Goal: Task Accomplishment & Management: Manage account settings

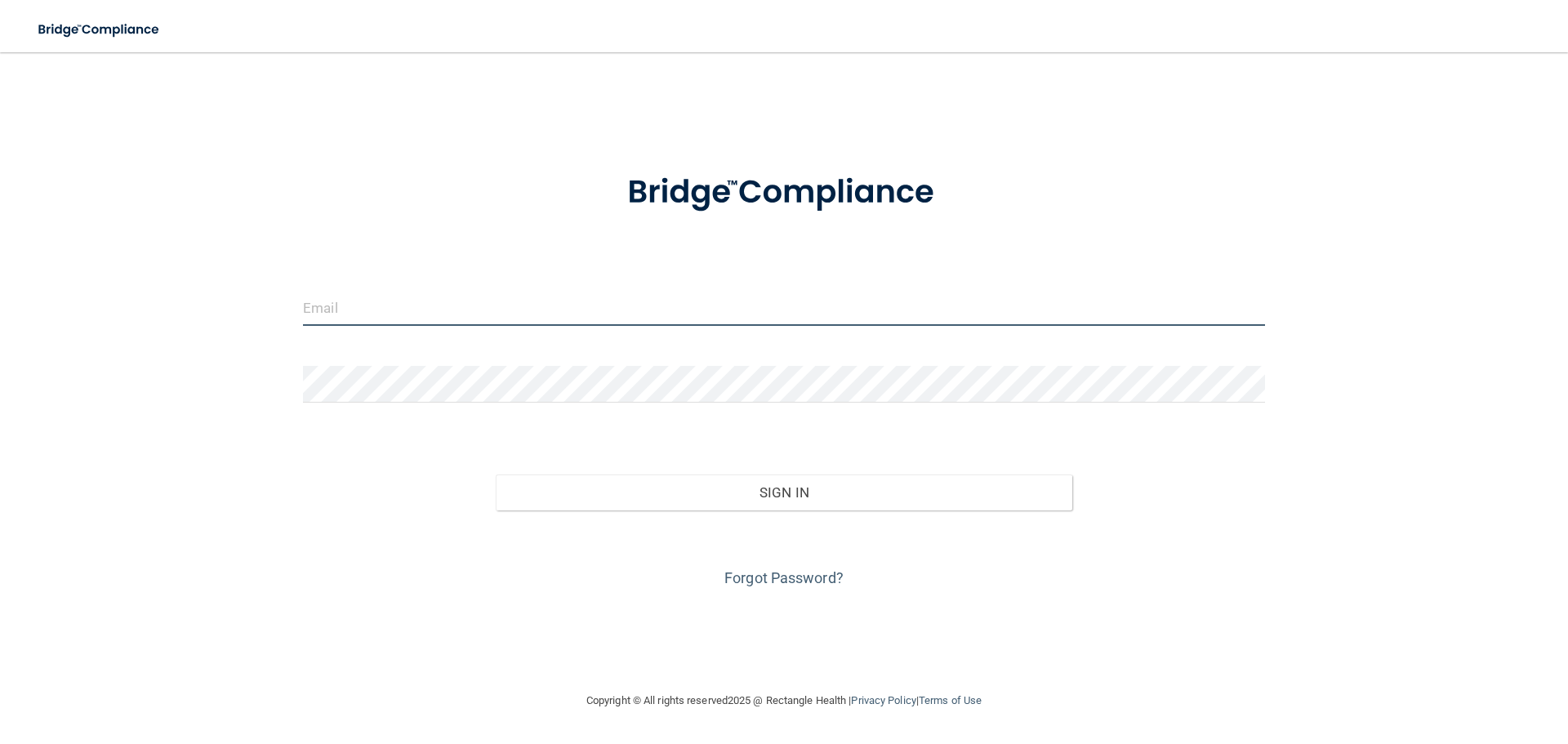
click at [459, 290] on input "email" at bounding box center [784, 308] width 962 height 37
type input "[PERSON_NAME][EMAIL_ADDRESS][DOMAIN_NAME]"
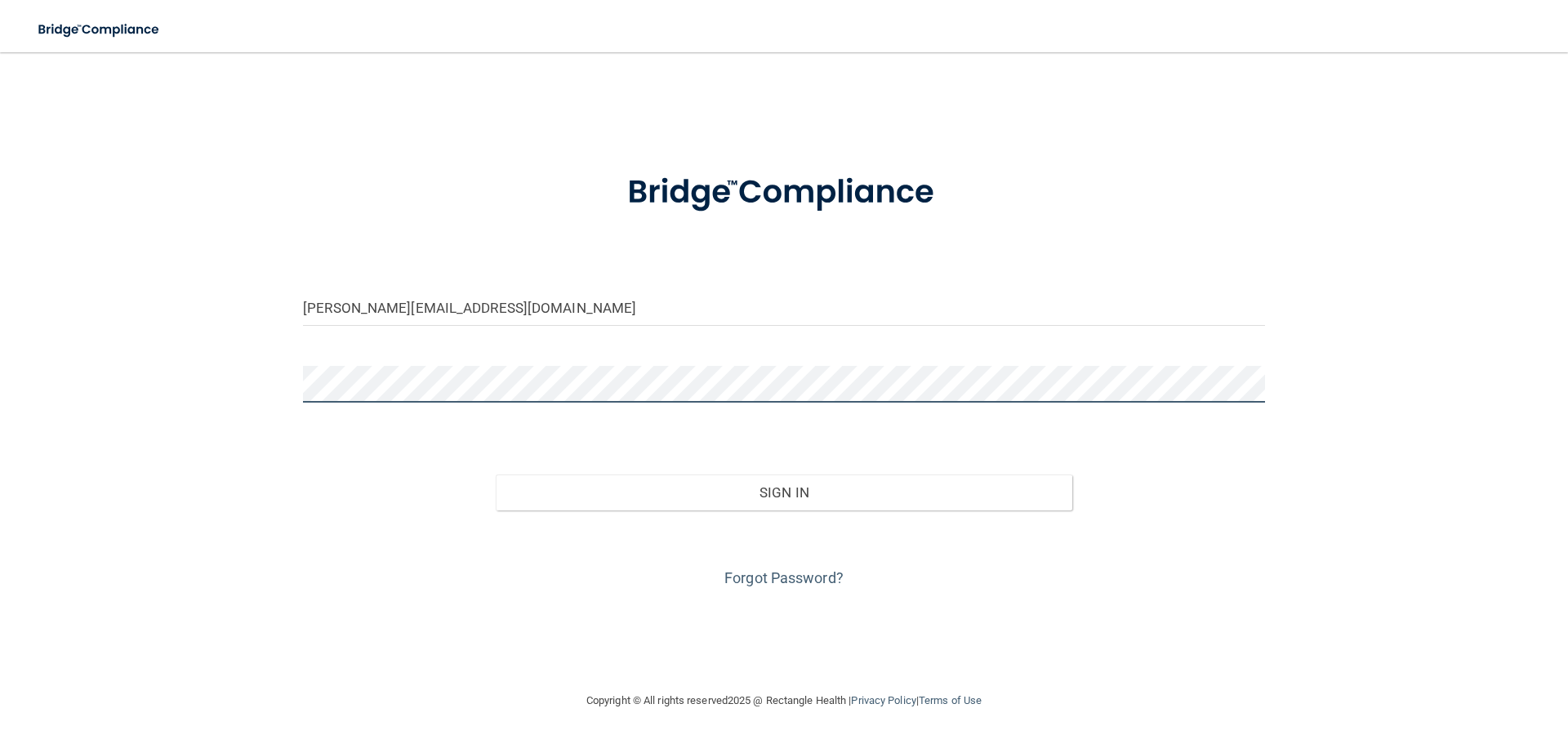
click at [495, 474] on button "Sign In" at bounding box center [784, 492] width 577 height 36
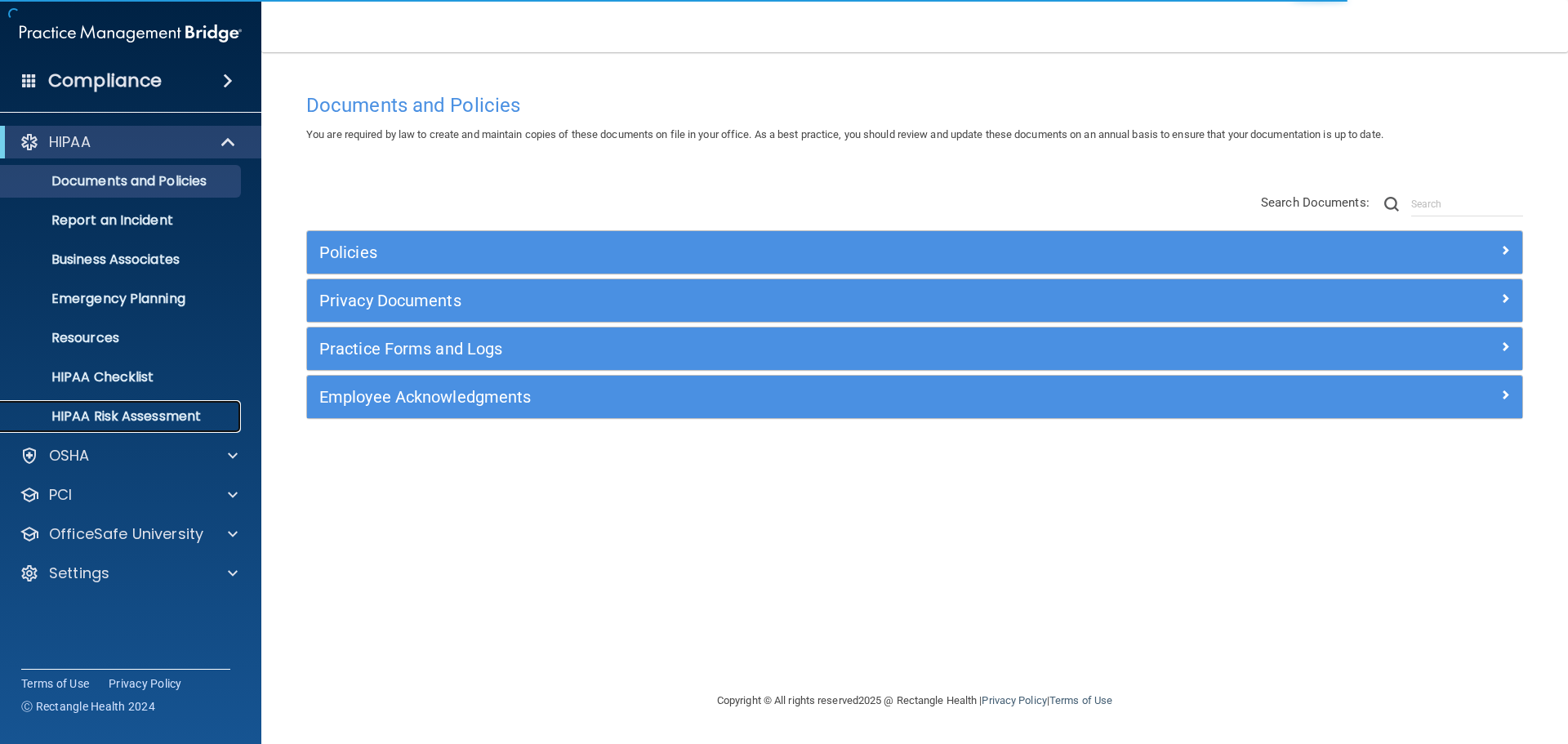
click at [86, 427] on link "HIPAA Risk Assessment" at bounding box center [112, 417] width 257 height 33
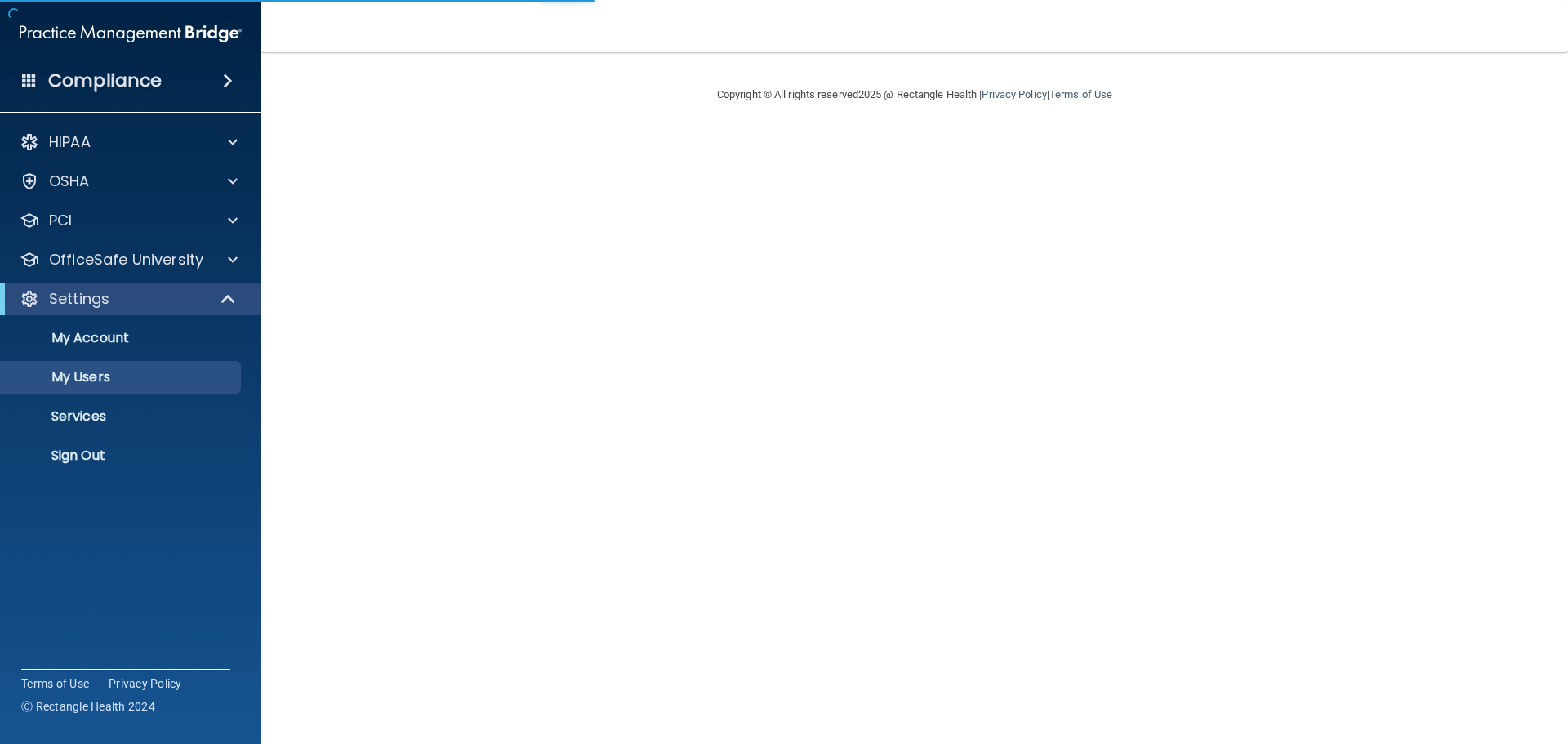
select select "20"
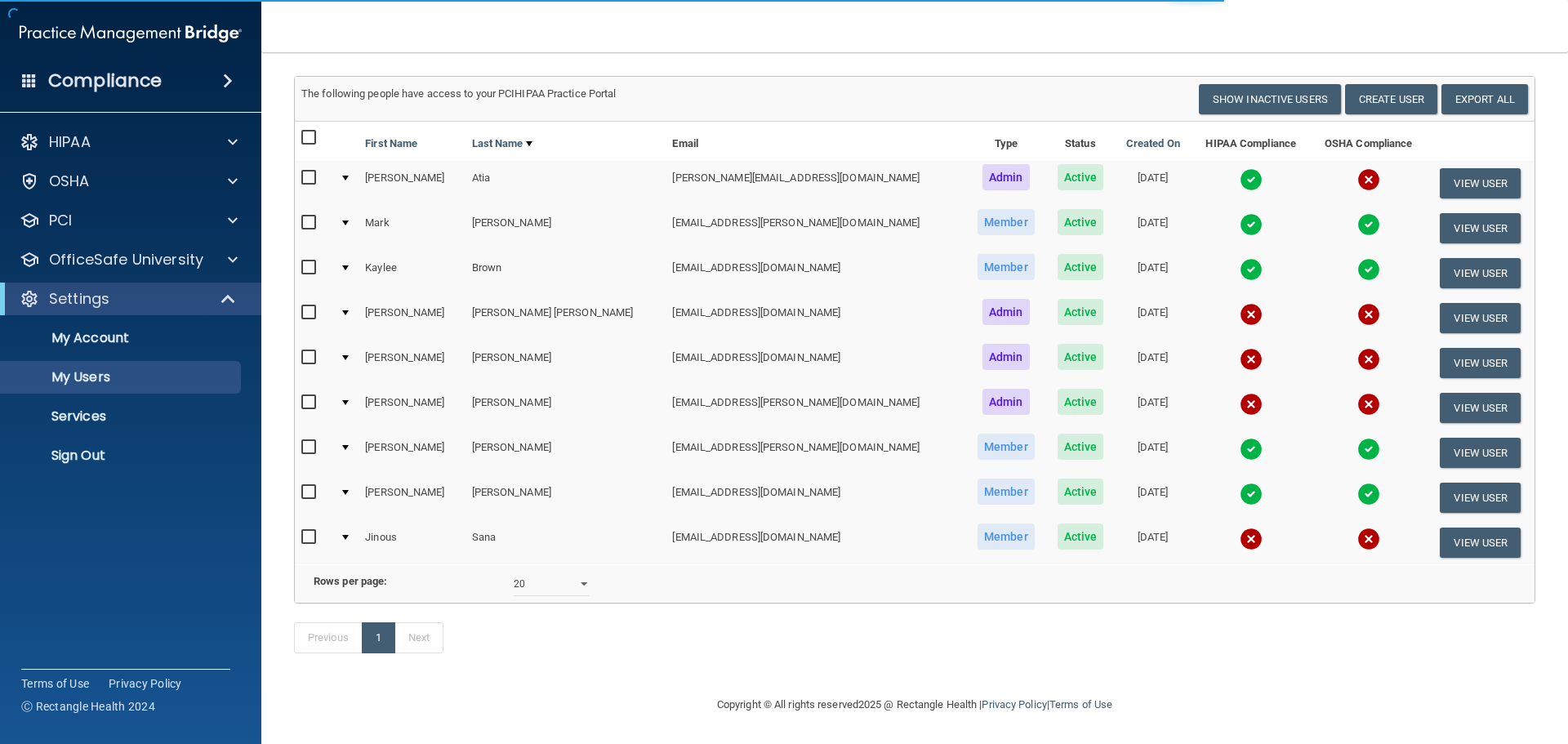
scroll to position [113, 0]
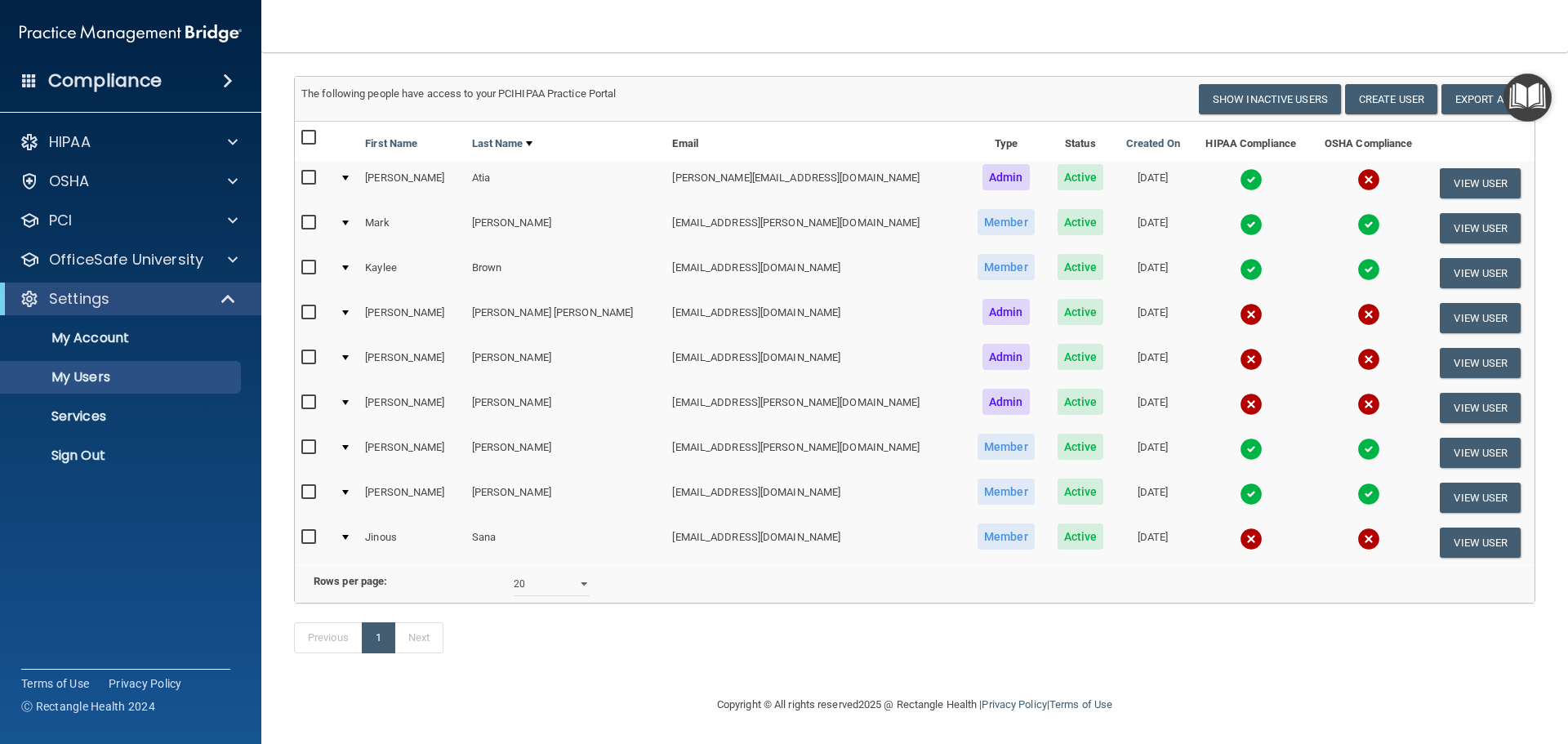
drag, startPoint x: 447, startPoint y: 245, endPoint x: 1362, endPoint y: 241, distance: 915.0
click at [1362, 251] on tr "Kaylee Brown kaylee.brown@ameridentco.com Member Active 01/23/2025 View User" at bounding box center [914, 273] width 1239 height 45
click at [1355, 251] on td at bounding box center [1368, 273] width 116 height 45
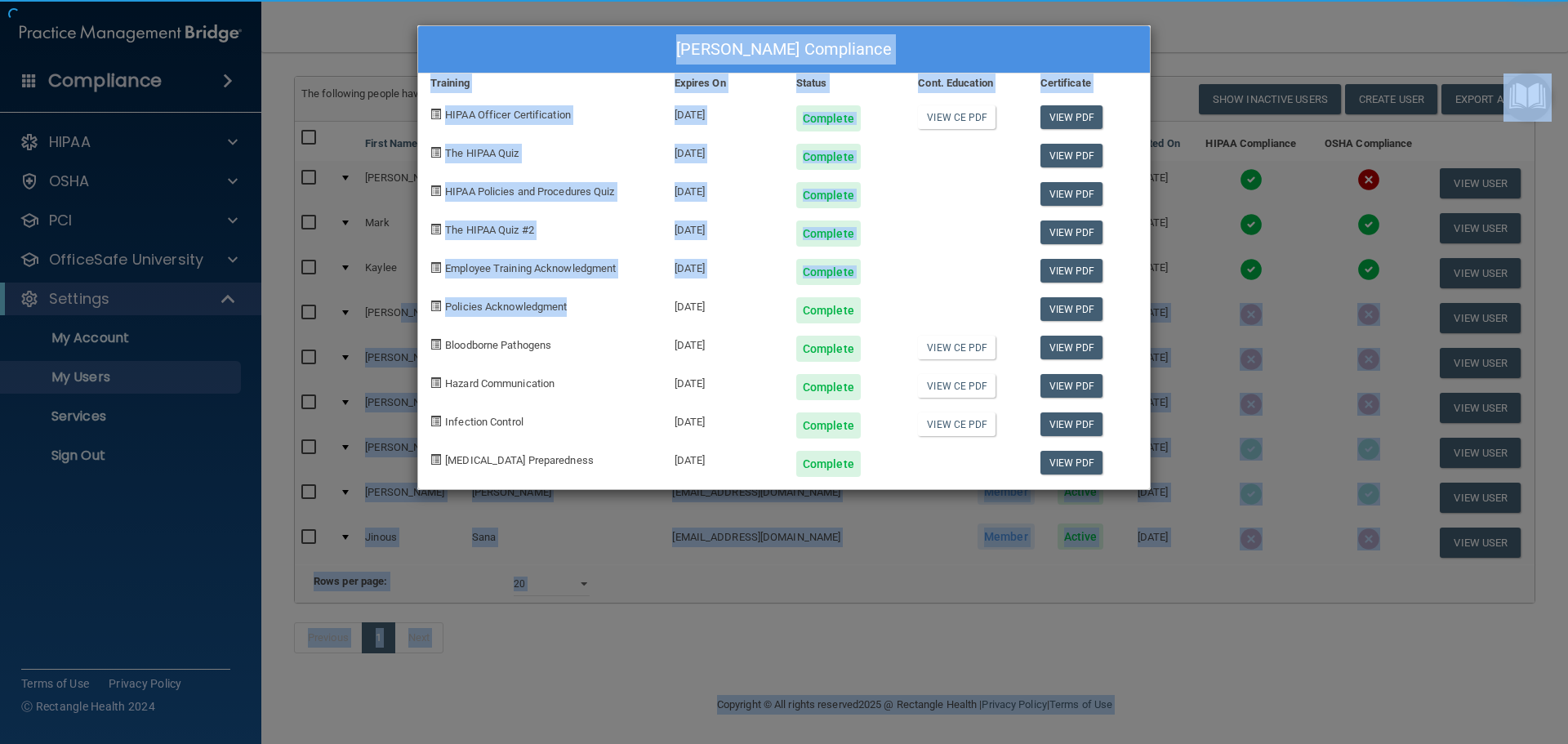
drag, startPoint x: 439, startPoint y: 307, endPoint x: 645, endPoint y: 303, distance: 206.0
click at [645, 303] on body "Compliance HIPAA Documents and Policies Report an Incident Business Associates …" at bounding box center [784, 372] width 1568 height 744
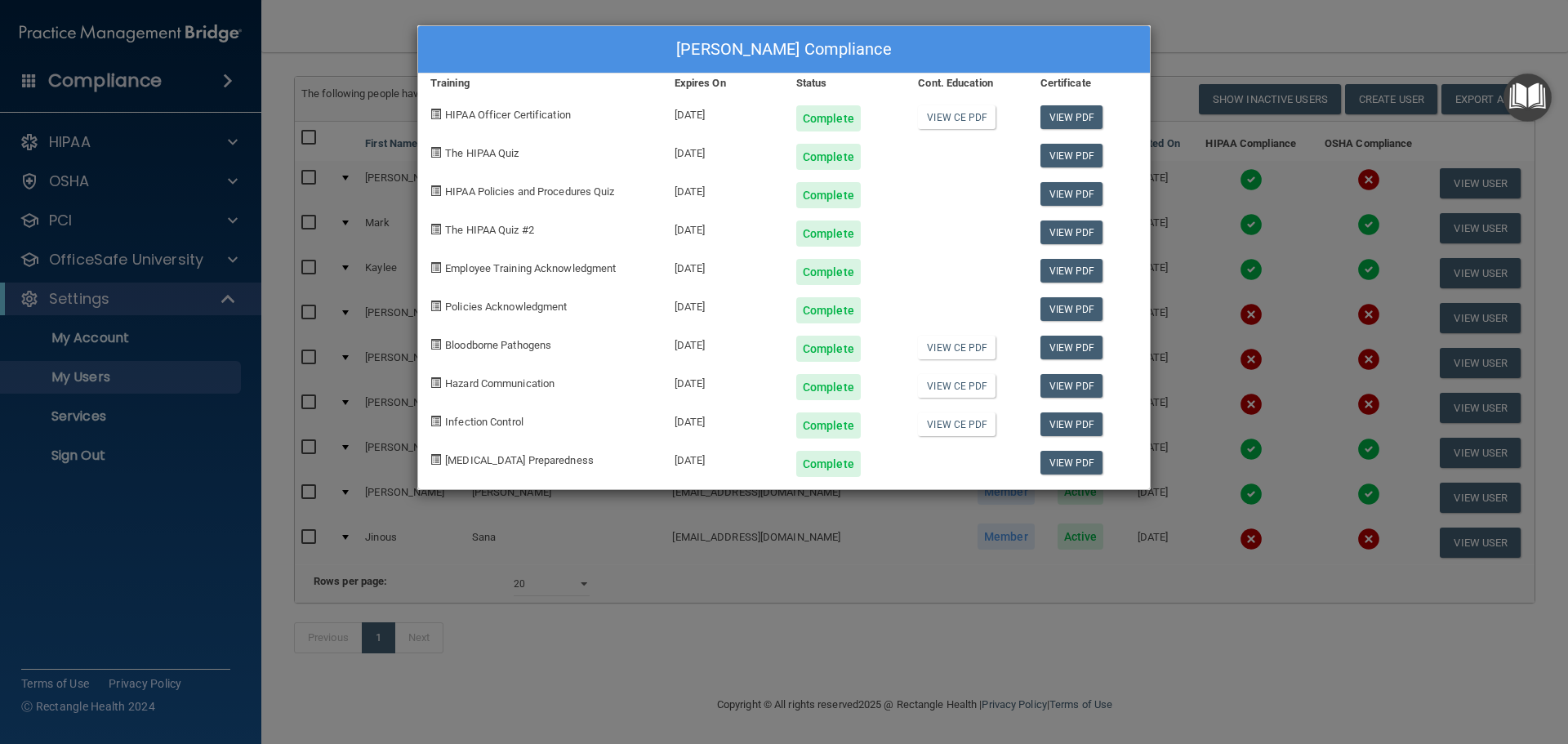
click at [350, 357] on div "Kaylee Brown's Compliance Training Expires On Status Cont. Education Certificat…" at bounding box center [784, 372] width 1568 height 744
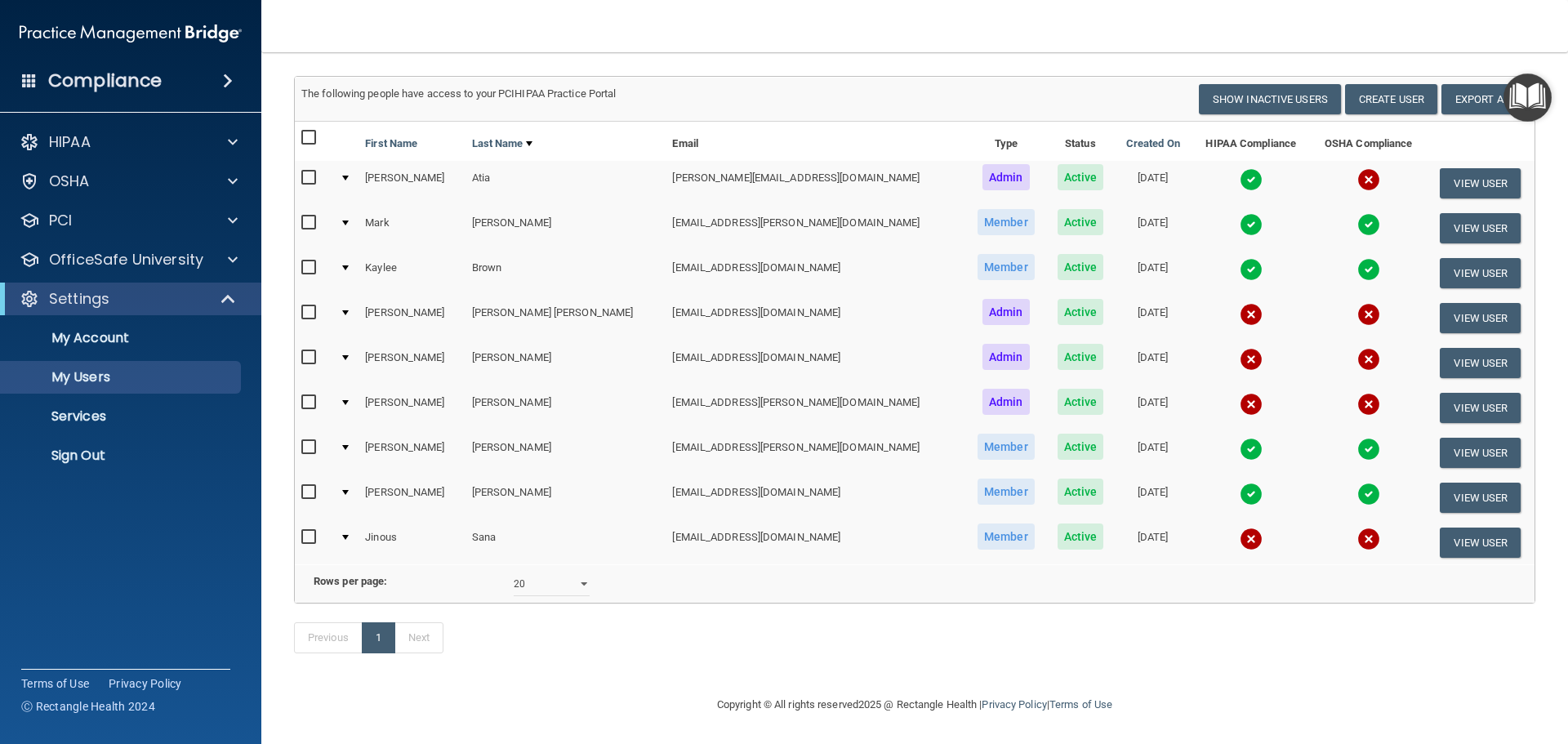
click at [431, 316] on td "[PERSON_NAME]" at bounding box center [411, 318] width 106 height 45
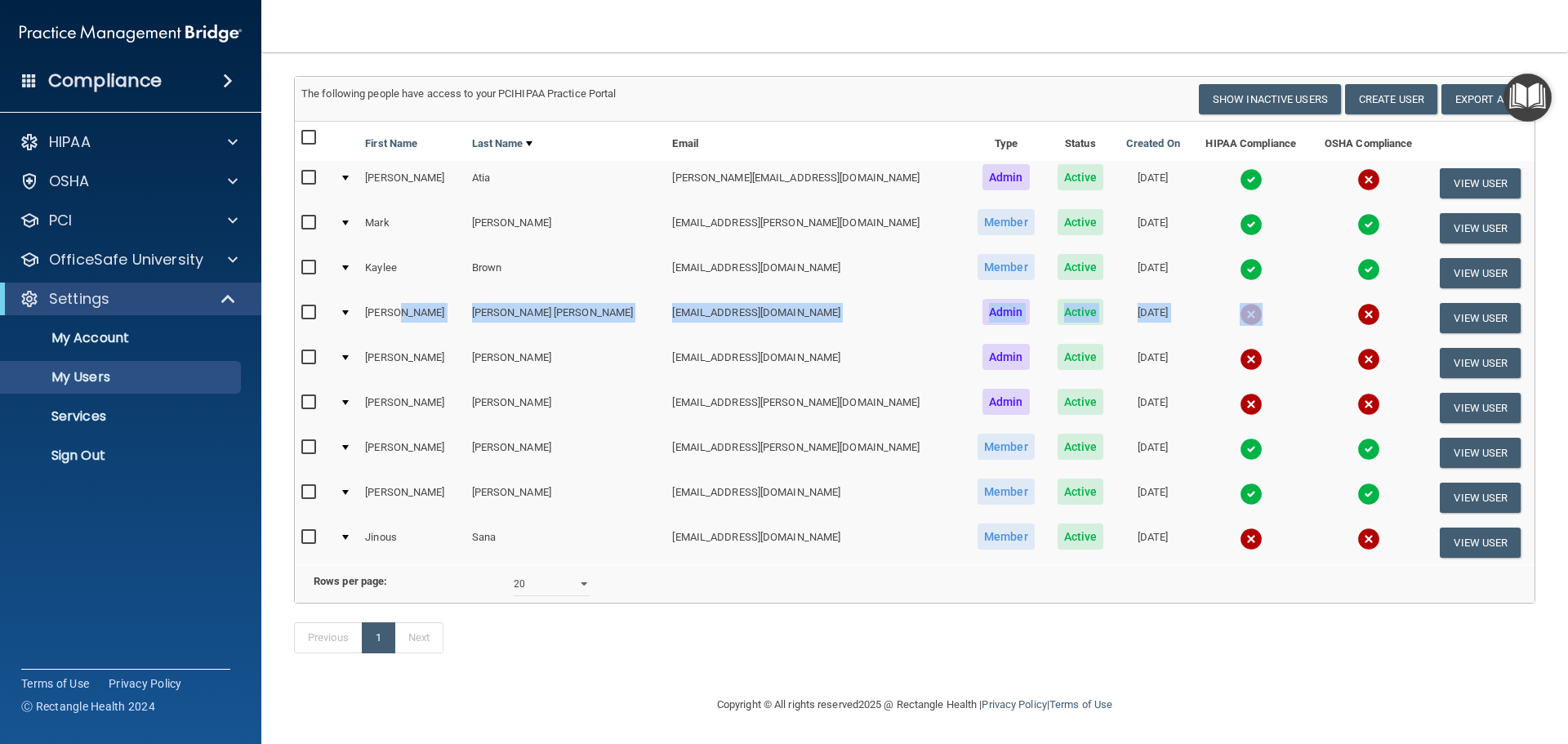
drag, startPoint x: 432, startPoint y: 315, endPoint x: 1103, endPoint y: 341, distance: 671.5
click at [1389, 305] on tr "Paula Buzan Herczeg 47paulabh@ameridentco.com Admin Active 07/23/2025 View User" at bounding box center [914, 318] width 1239 height 45
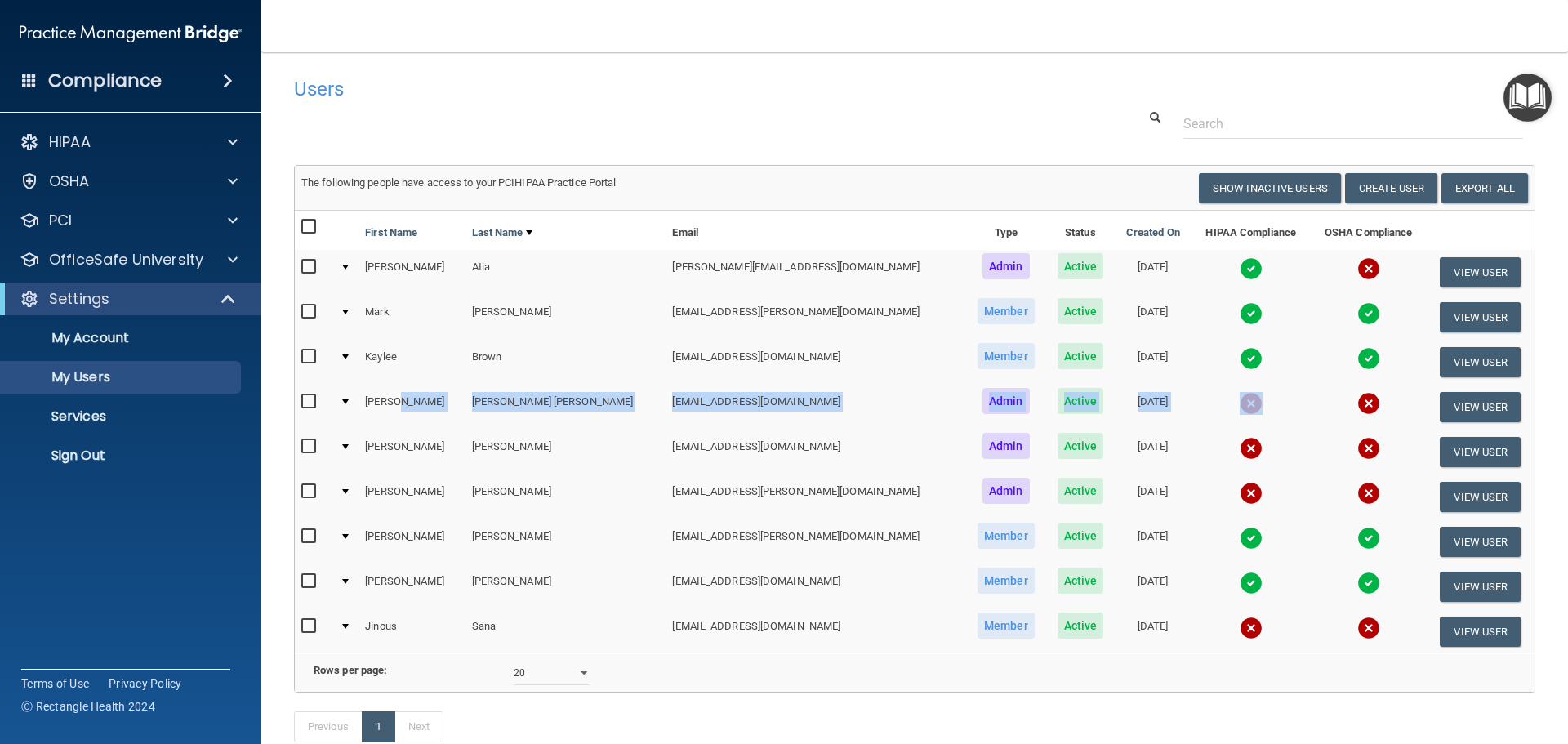
drag, startPoint x: 714, startPoint y: 271, endPoint x: 1340, endPoint y: 255, distance: 626.2
click at [1340, 255] on tr "Sarah Atia sarah.atia@ameridentco.com Admin Active 04/12/2024 View User" at bounding box center [914, 272] width 1239 height 45
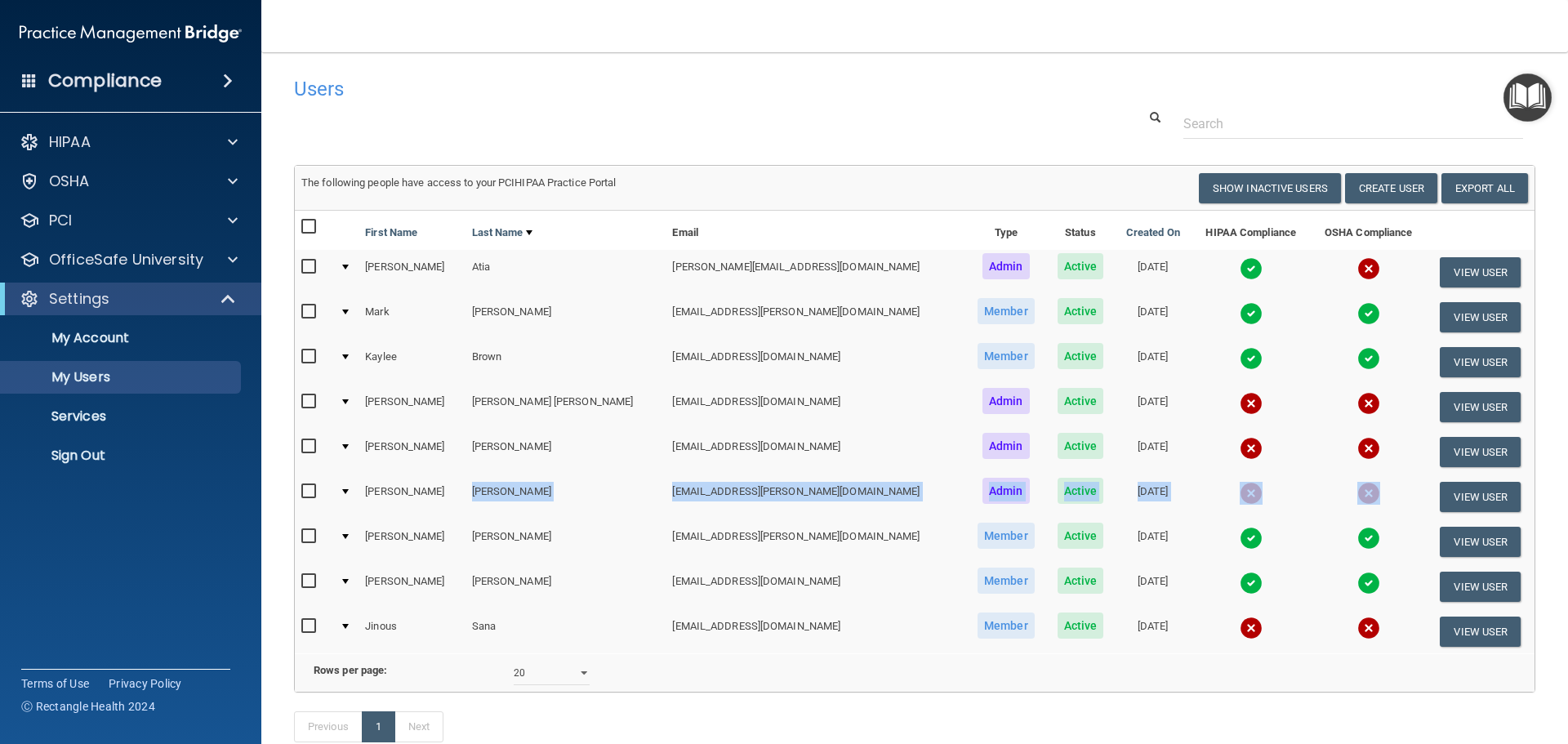
drag, startPoint x: 472, startPoint y: 500, endPoint x: 1352, endPoint y: 498, distance: 880.0
click at [1352, 498] on tr "Rachelle Dorsey 2rachelle.dorsey@ameridentco.com Admin Active 09/16/2024 View U…" at bounding box center [914, 497] width 1239 height 45
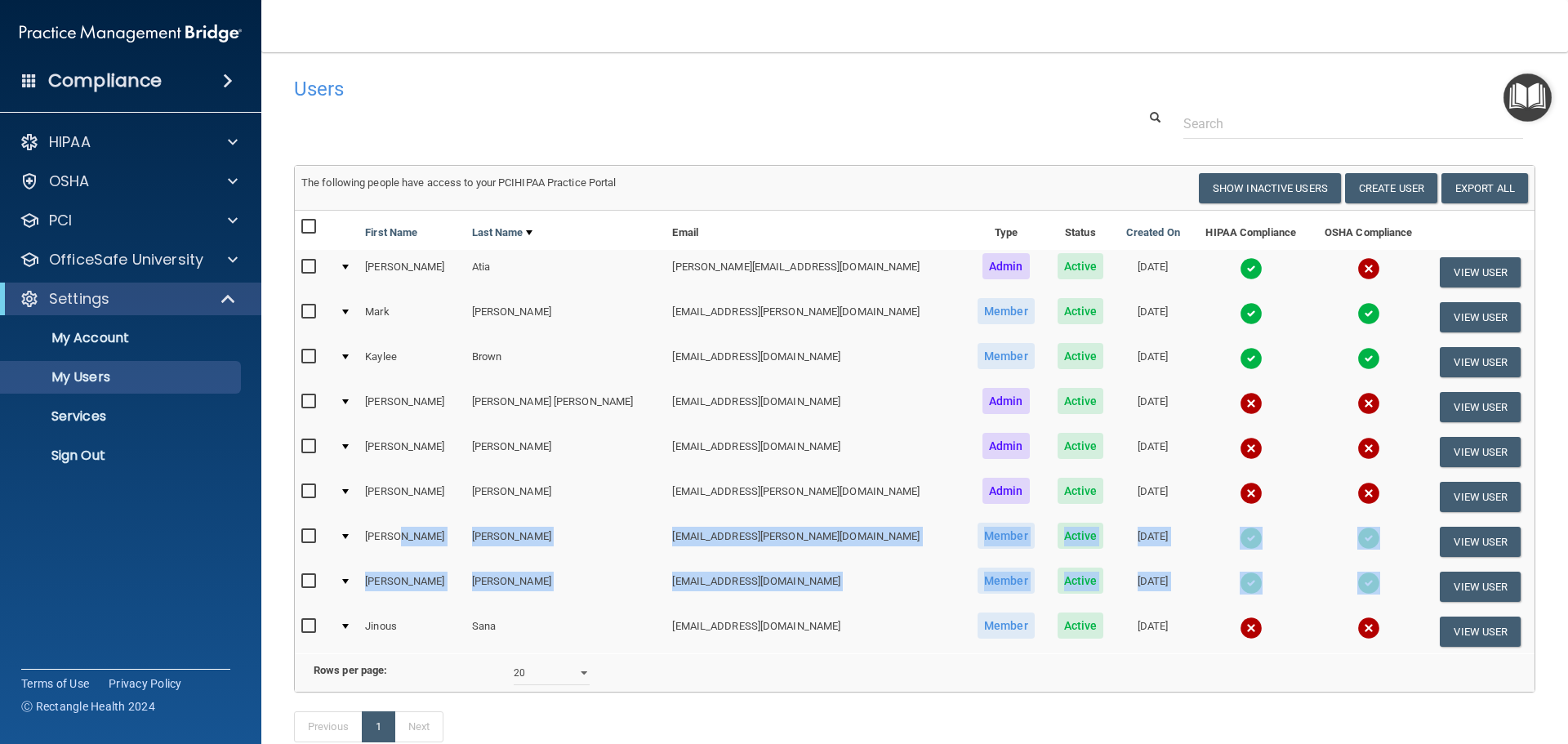
drag, startPoint x: 442, startPoint y: 537, endPoint x: 1328, endPoint y: 575, distance: 886.8
click at [1328, 575] on table "First Name Last Name Email Type Status Created On HIPAA Compliance OSHA Complia…" at bounding box center [914, 431] width 1239 height 442
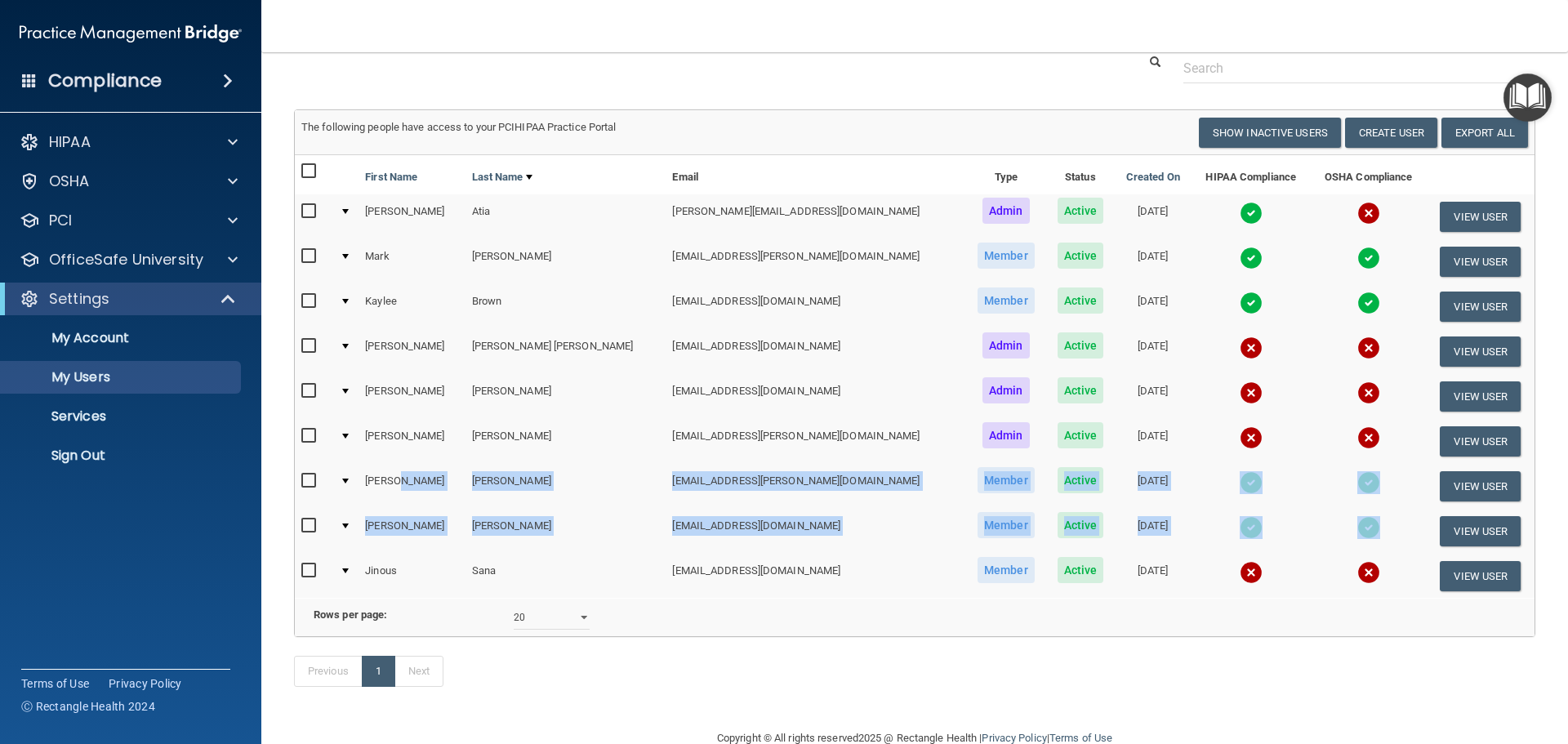
scroll to position [113, 0]
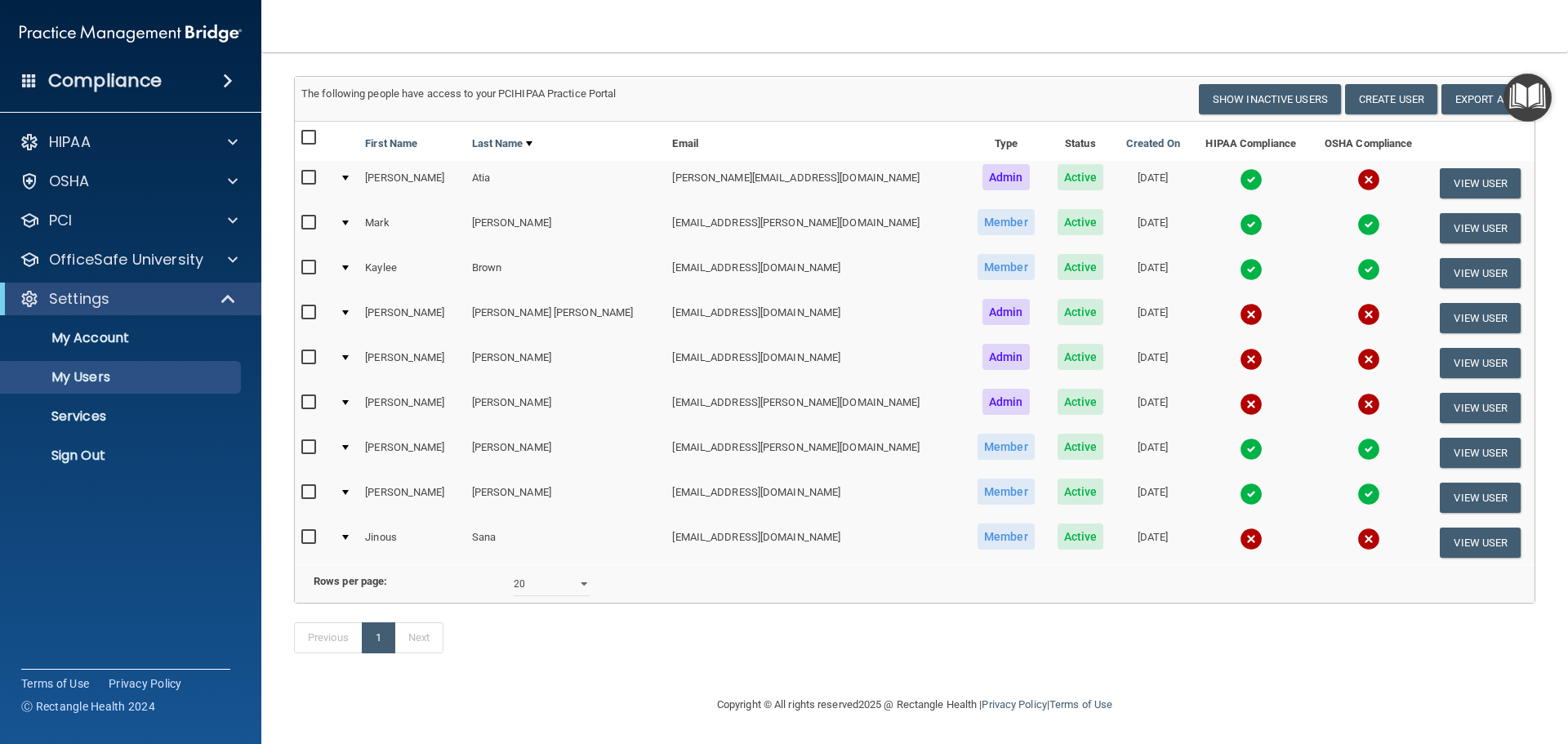
click at [744, 521] on td "jinouszmn@gmail.com" at bounding box center [815, 542] width 300 height 44
drag, startPoint x: 755, startPoint y: 518, endPoint x: 1377, endPoint y: 517, distance: 622.0
click at [1377, 521] on tr "Jinous Sana jinouszmn@gmail.com Member Active 04/12/2024 View User" at bounding box center [914, 542] width 1239 height 44
click at [1338, 521] on td at bounding box center [1368, 542] width 116 height 44
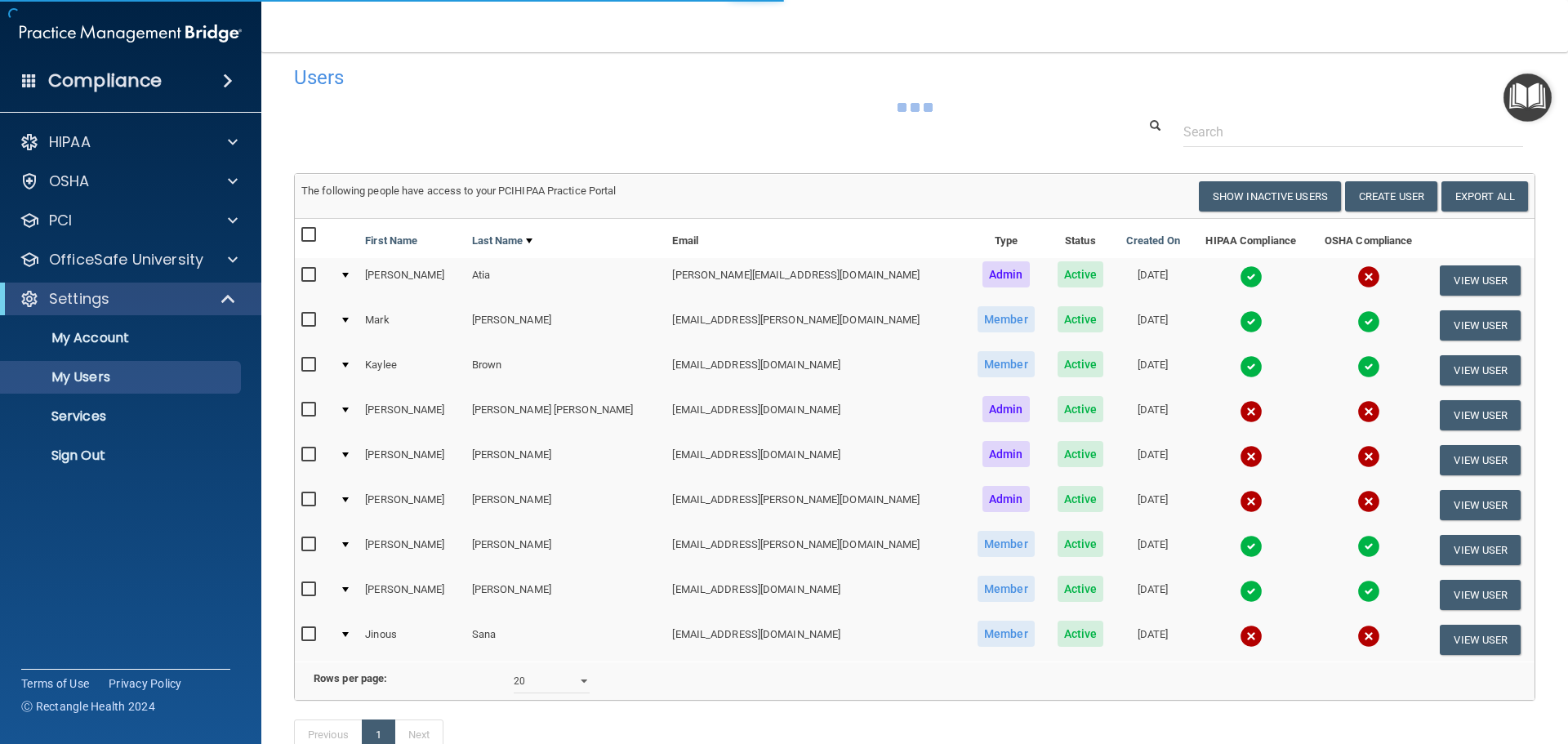
scroll to position [0, 0]
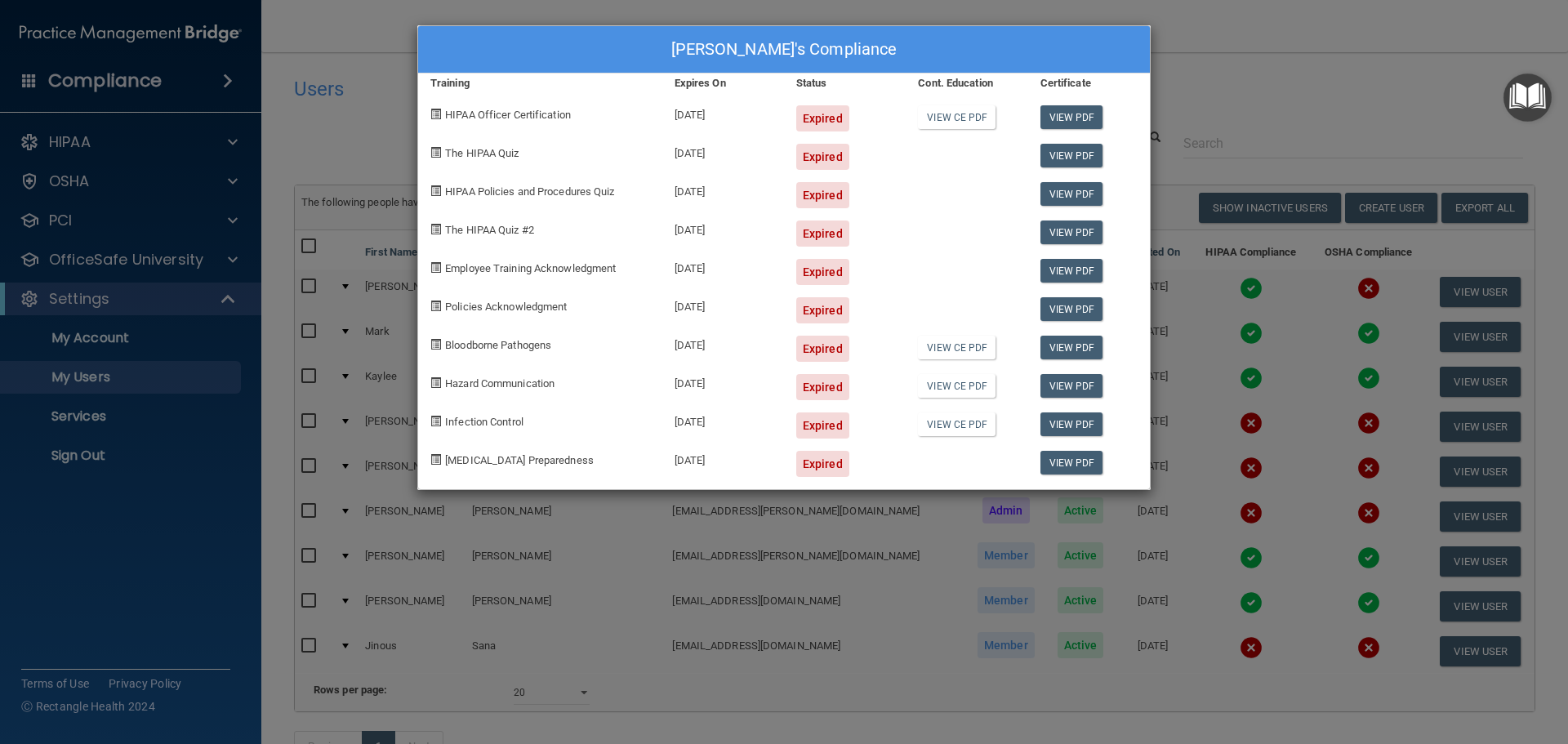
click at [358, 158] on div "Jinous Sana's Compliance Training Expires On Status Cont. Education Certificate…" at bounding box center [784, 372] width 1568 height 744
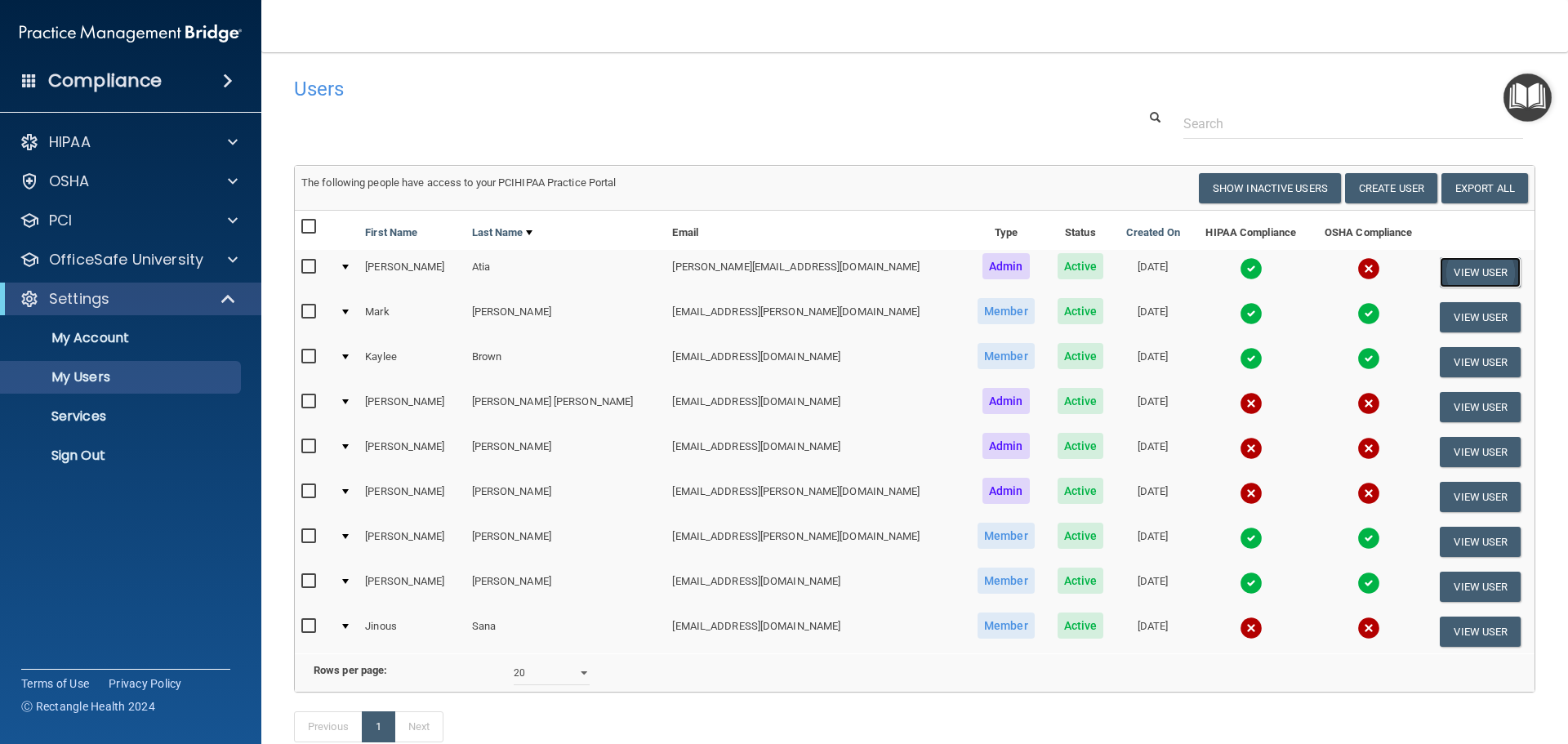
click at [1443, 272] on button "View User" at bounding box center [1480, 271] width 81 height 30
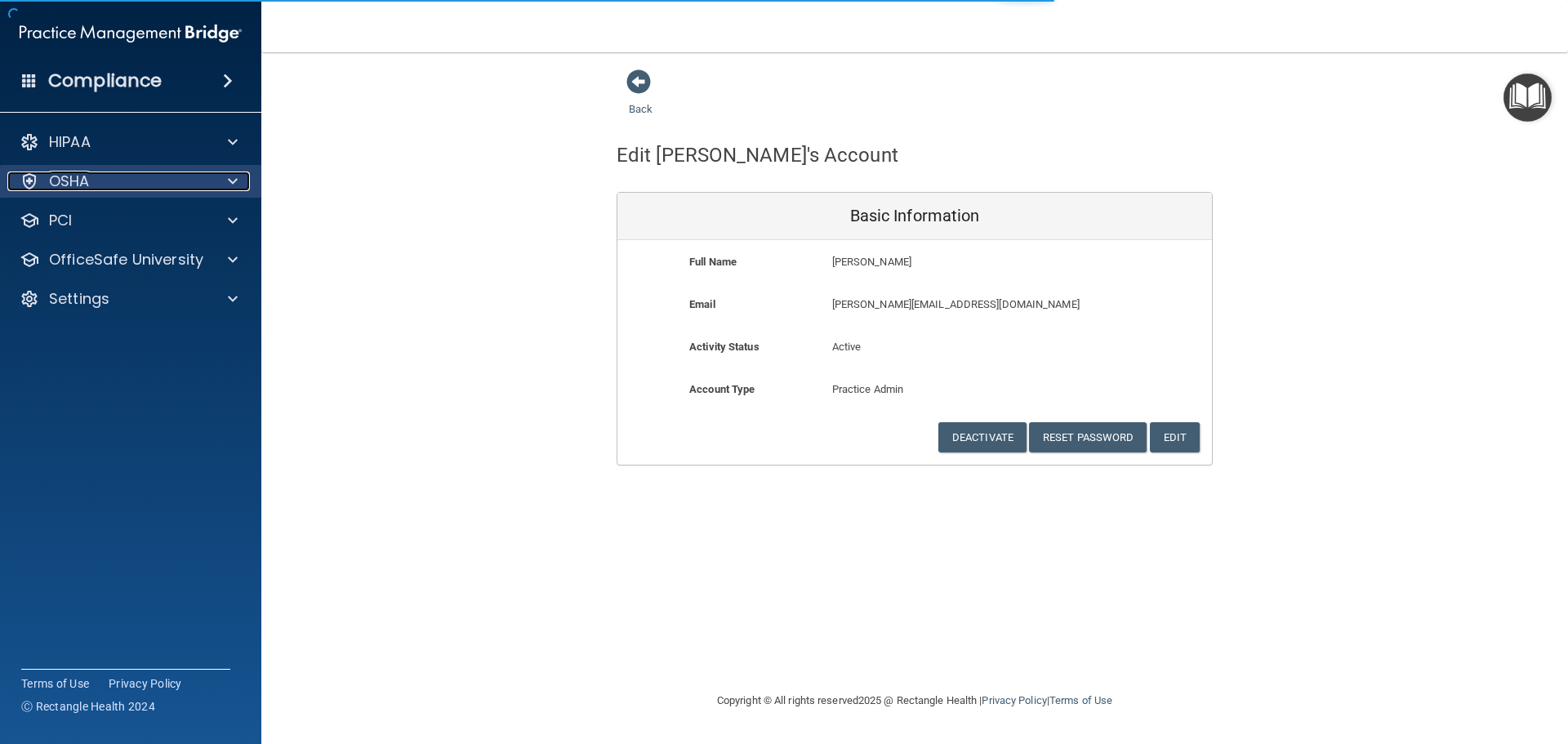
click at [97, 185] on div "OSHA" at bounding box center [109, 181] width 203 height 20
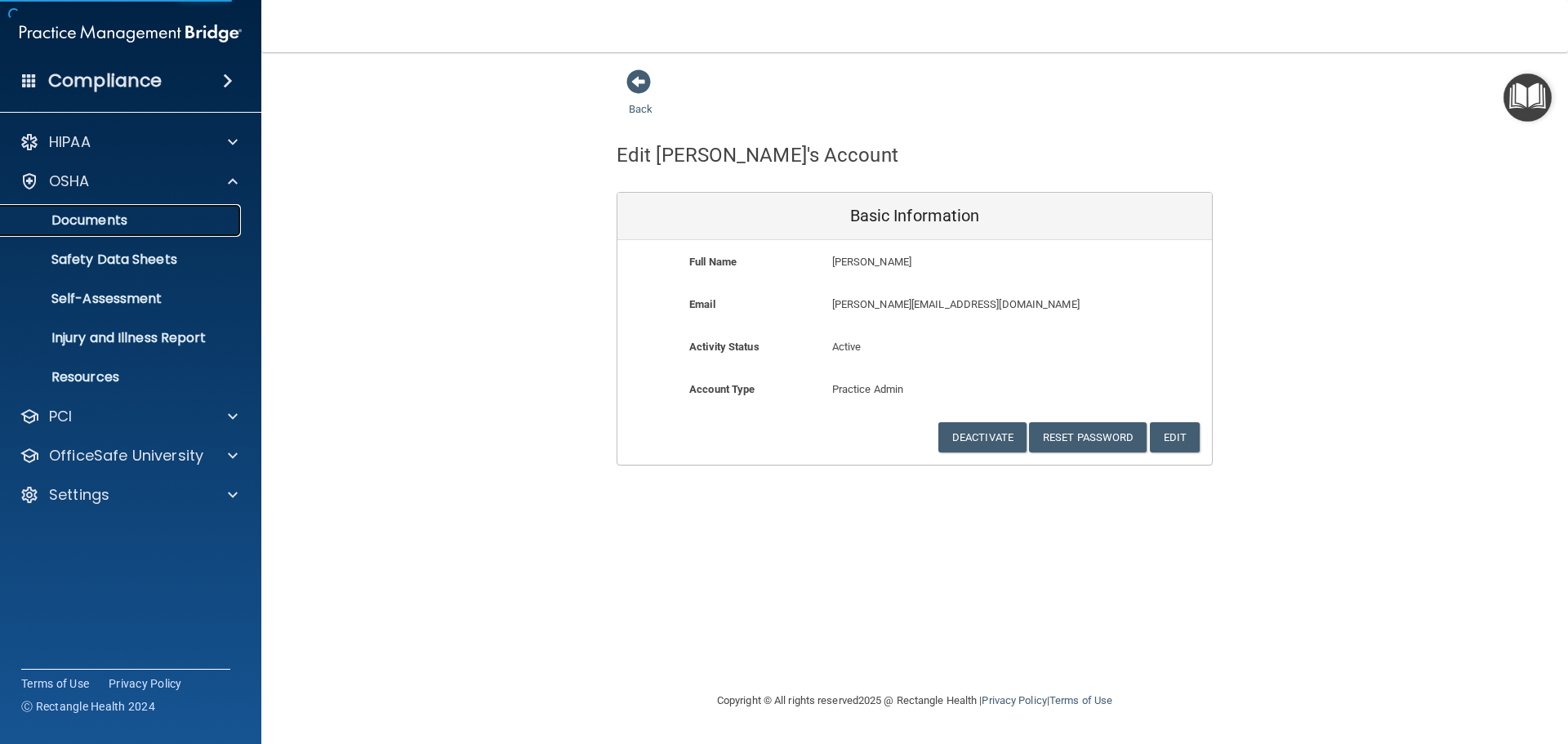
click at [93, 229] on link "Documents" at bounding box center [112, 221] width 257 height 33
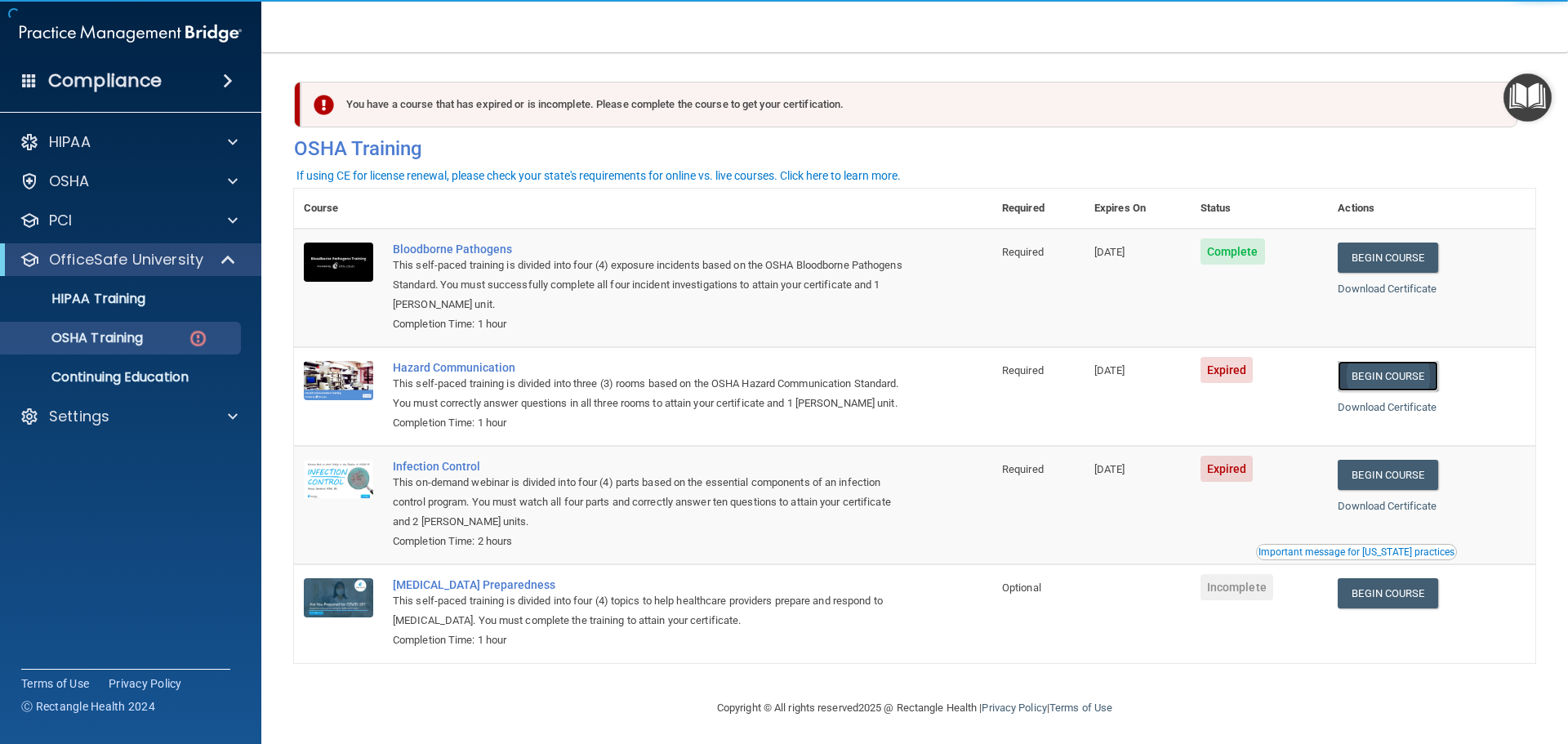
click at [1421, 369] on link "Begin Course" at bounding box center [1387, 375] width 100 height 30
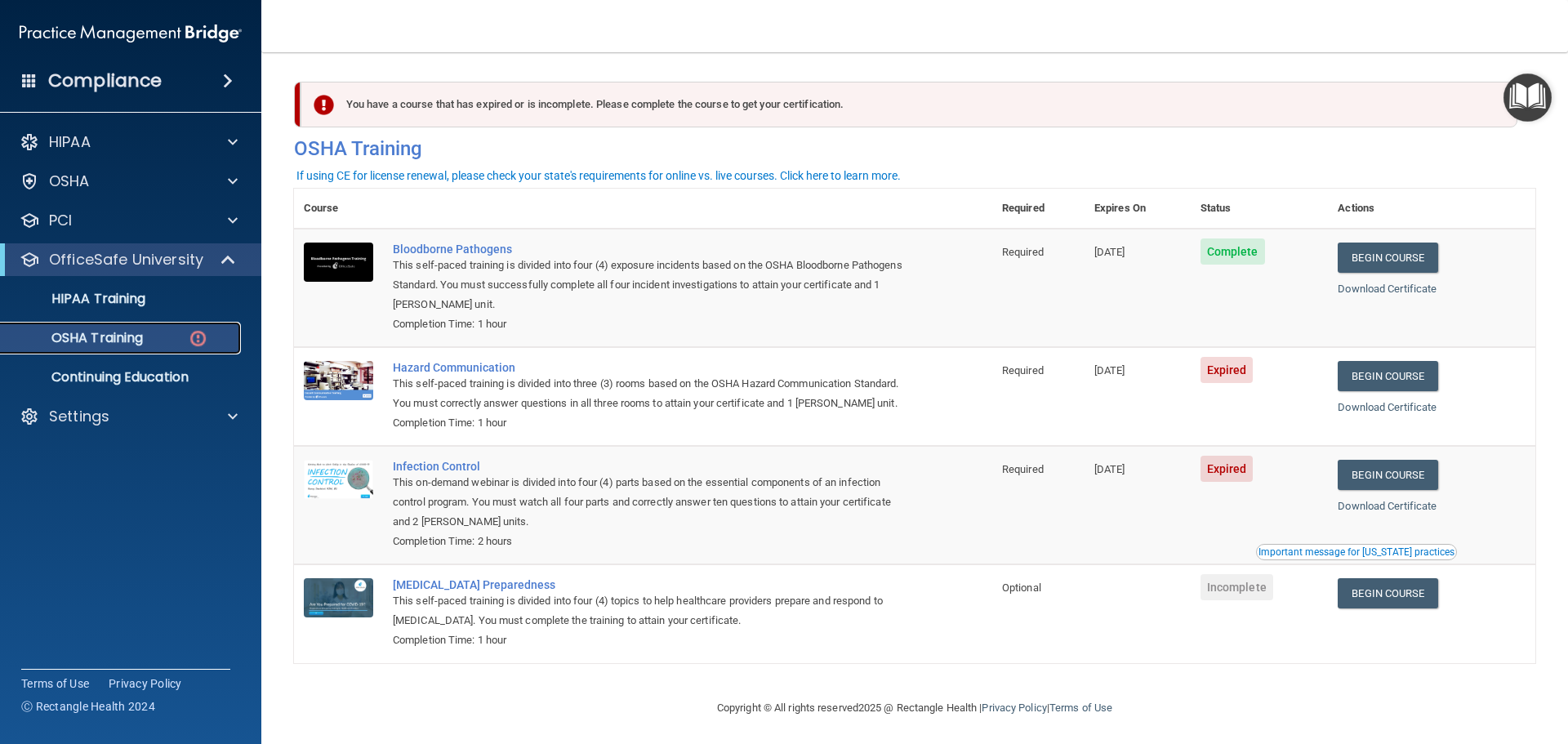
click at [97, 338] on p "OSHA Training" at bounding box center [76, 338] width 132 height 16
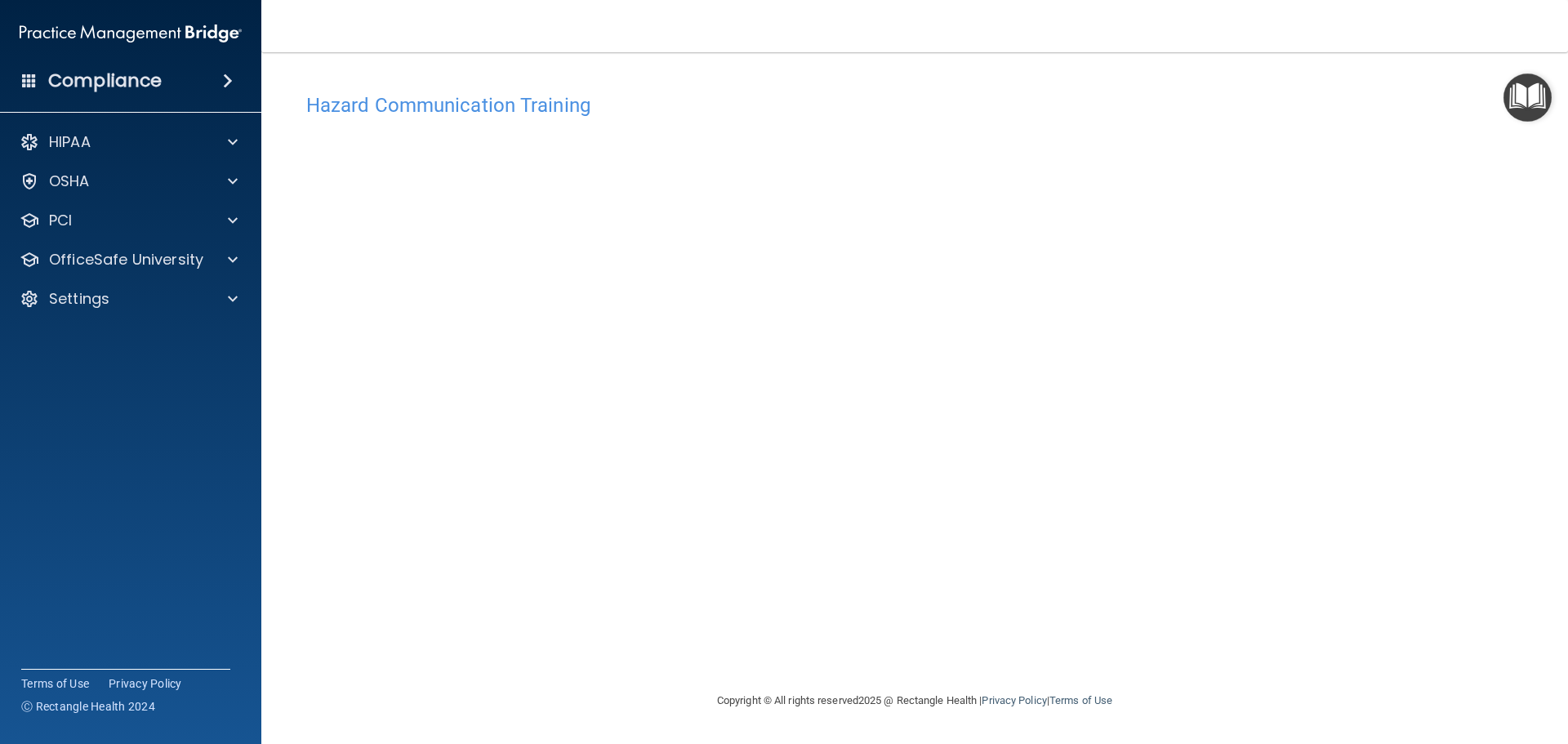
click at [413, 79] on div "Hazard Communication Training This course doesn’t expire until 05/31/2025. Are …" at bounding box center [914, 371] width 1241 height 606
drag, startPoint x: 145, startPoint y: 257, endPoint x: 145, endPoint y: 268, distance: 11.0
click at [145, 257] on p "OfficeSafe University" at bounding box center [126, 259] width 155 height 20
click at [97, 338] on p "OSHA Training" at bounding box center [76, 338] width 132 height 16
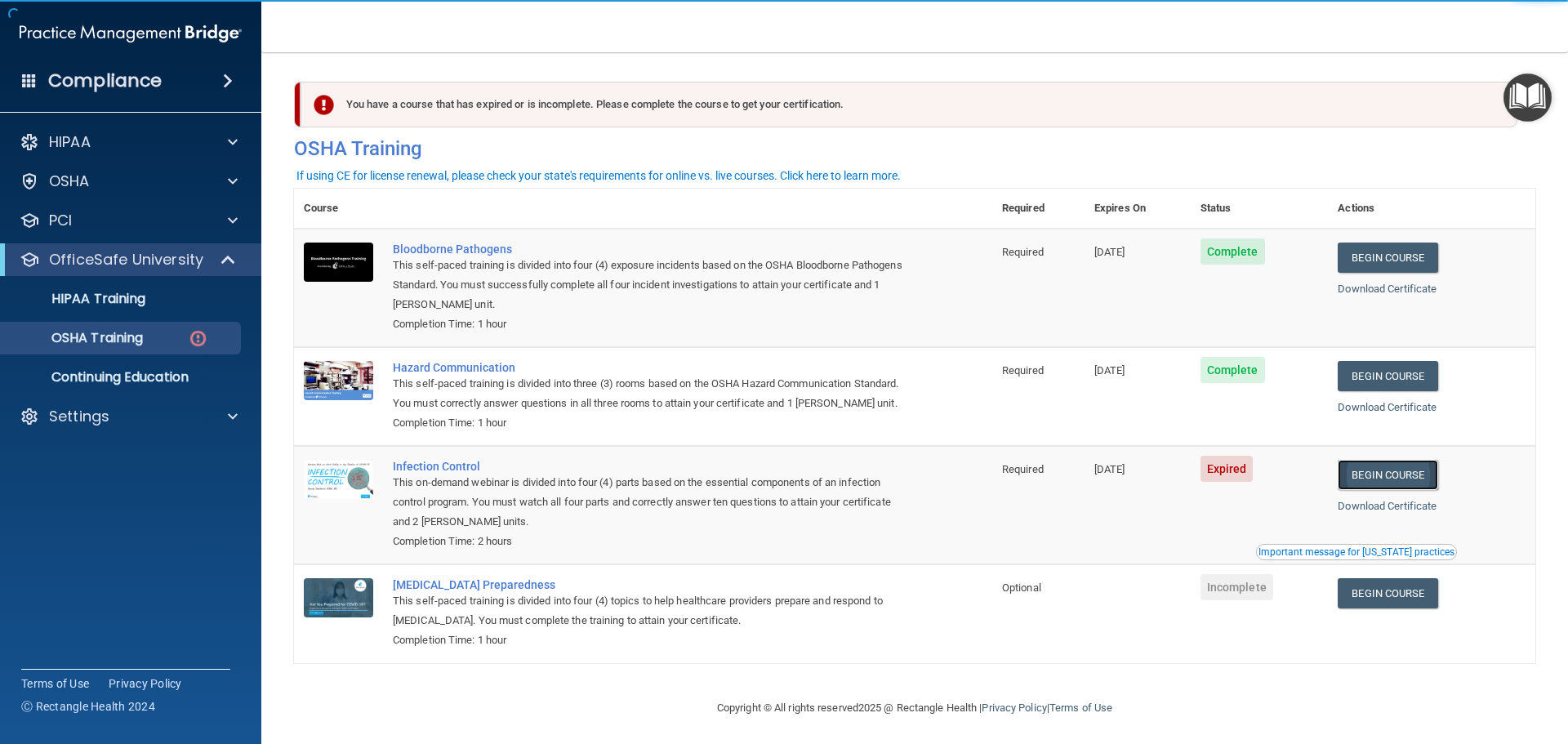
click at [1391, 487] on link "Begin Course" at bounding box center [1387, 474] width 100 height 30
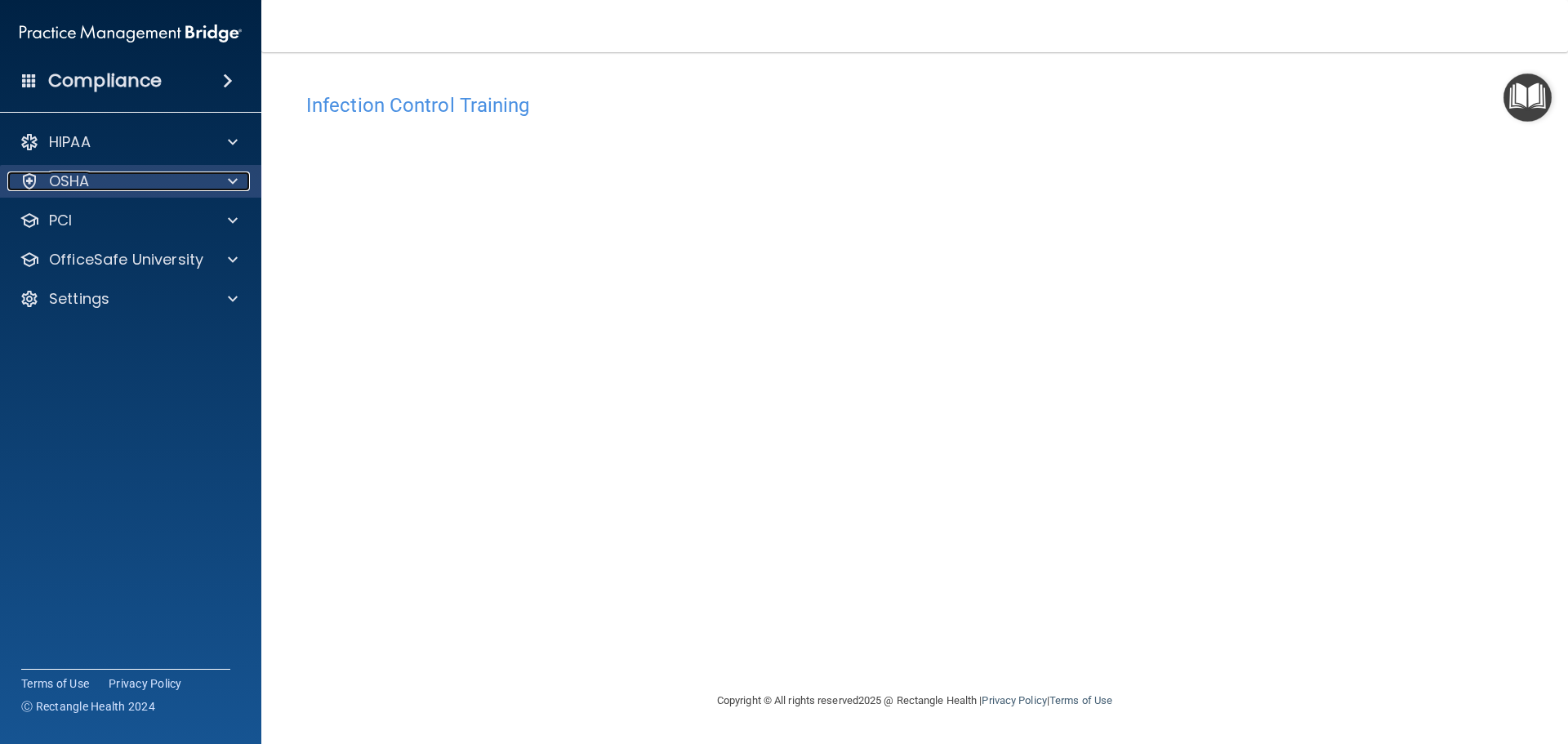
click at [144, 183] on div "OSHA" at bounding box center [109, 181] width 203 height 20
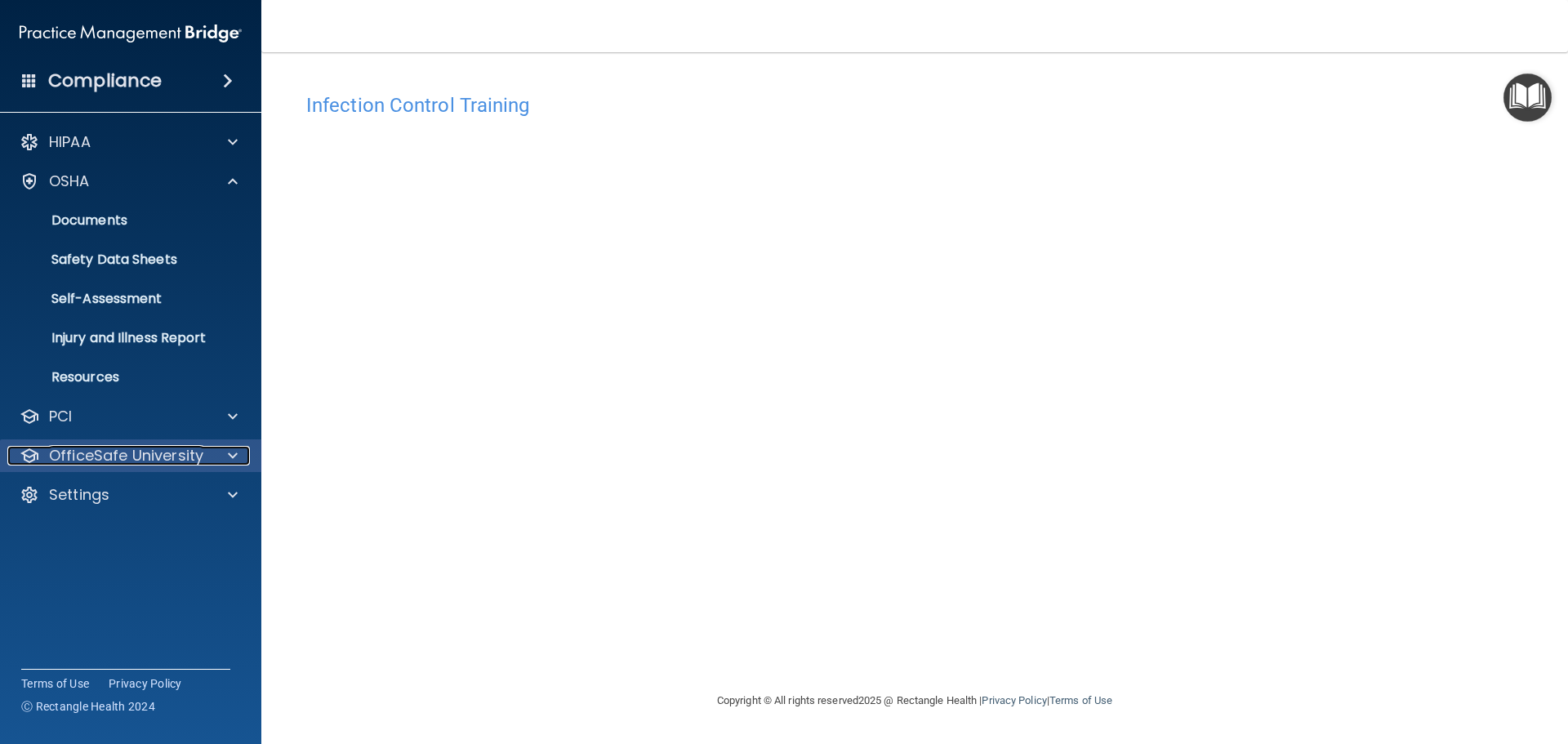
click at [108, 457] on p "OfficeSafe University" at bounding box center [126, 455] width 155 height 20
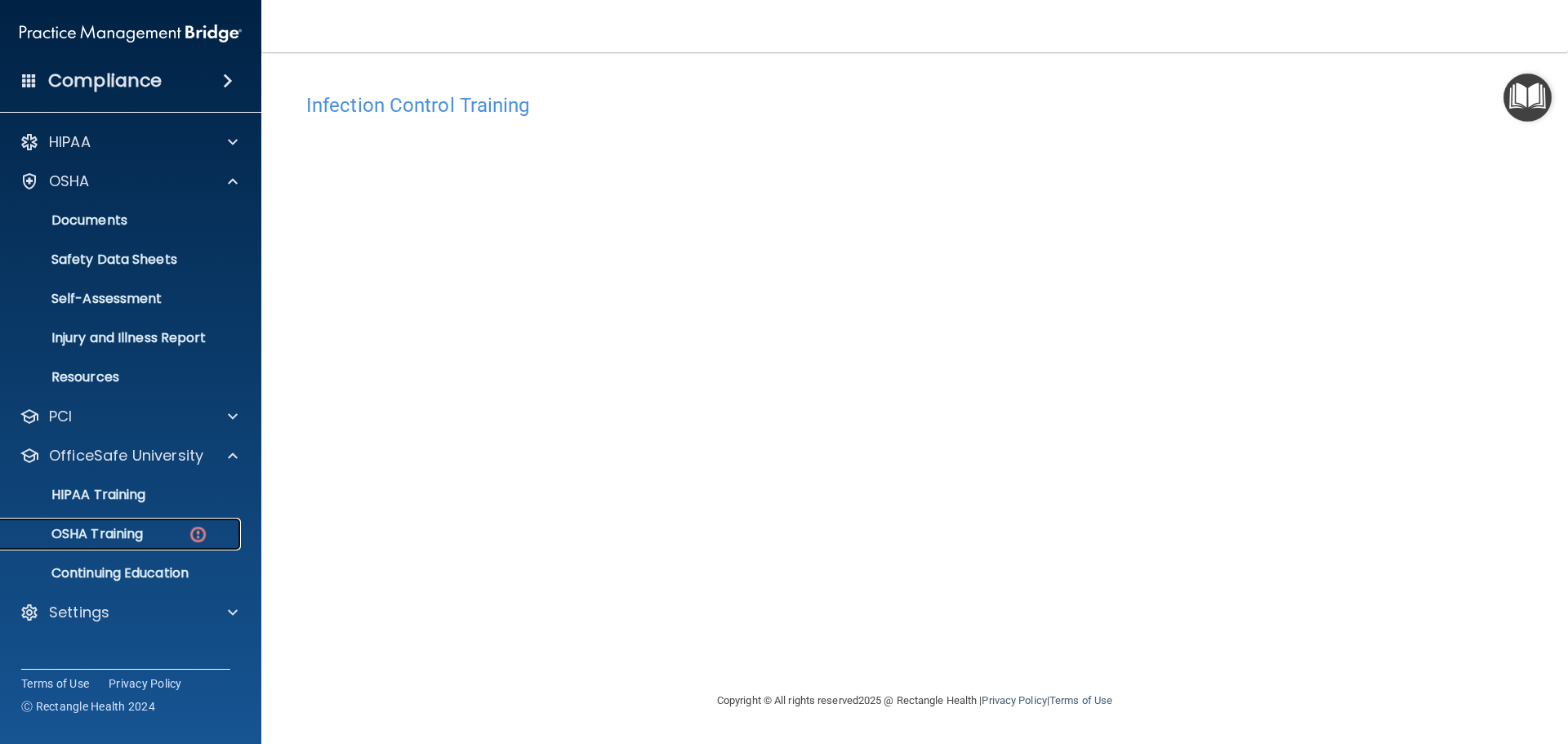
click at [109, 526] on p "OSHA Training" at bounding box center [76, 534] width 132 height 16
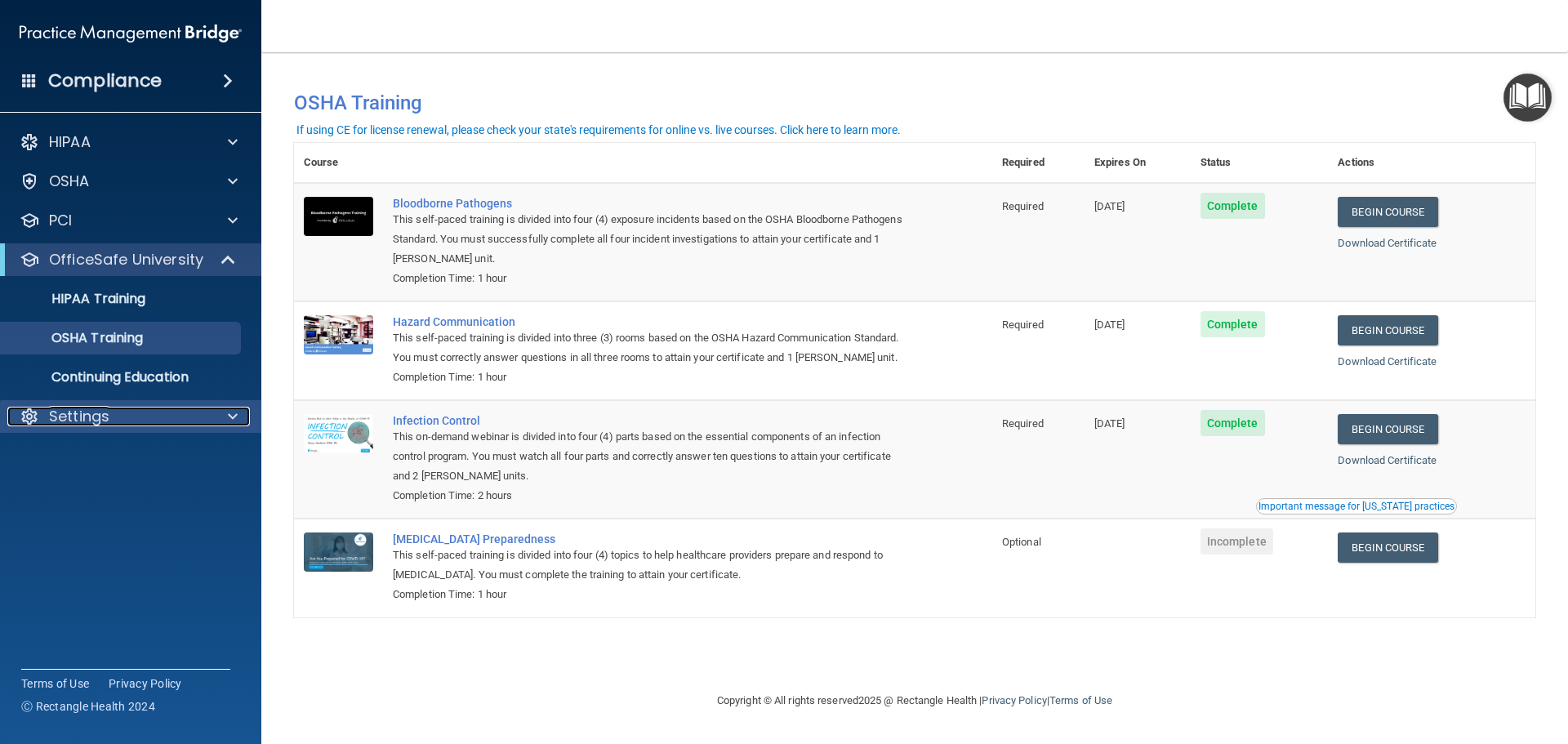
click at [74, 412] on p "Settings" at bounding box center [79, 416] width 60 height 20
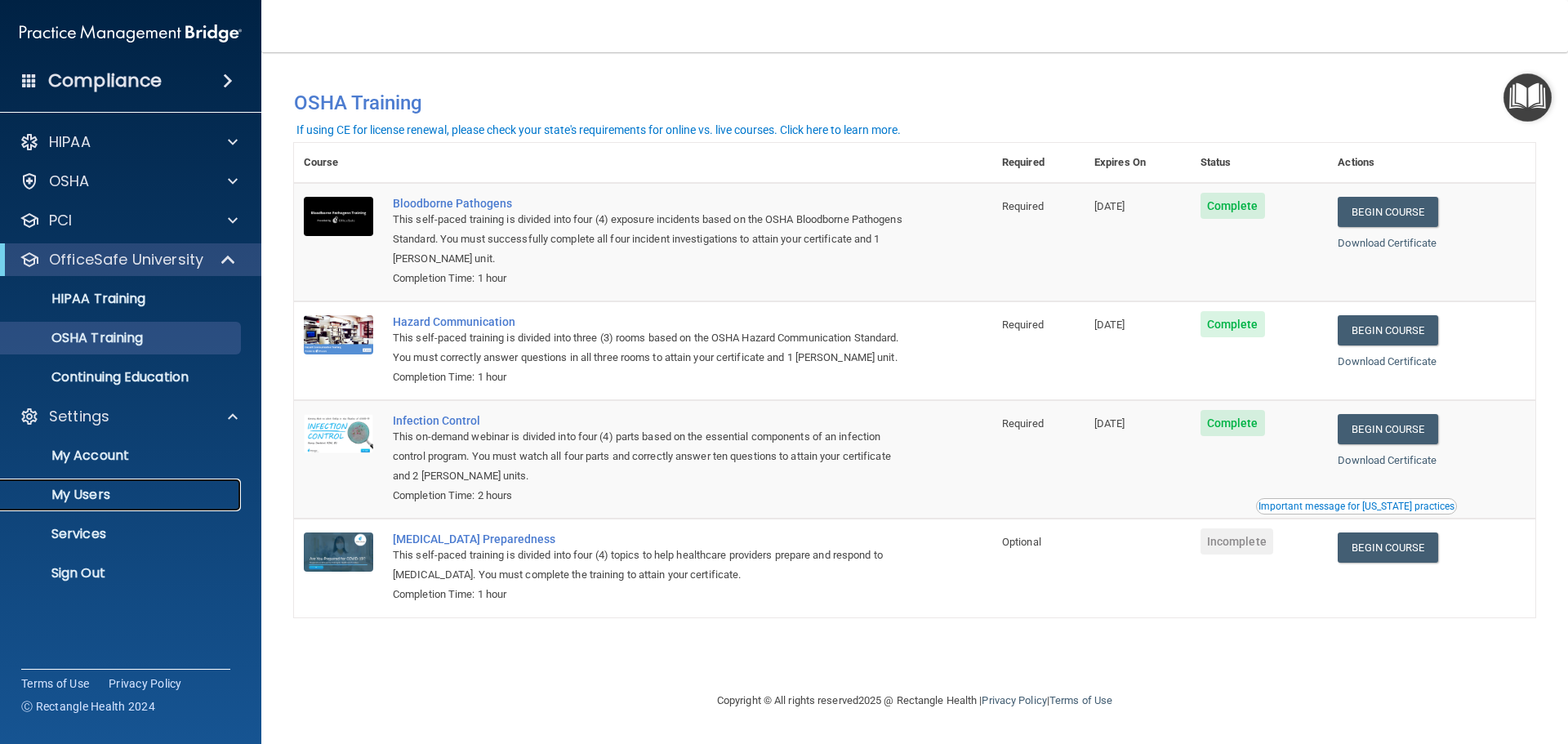
click at [89, 497] on p "My Users" at bounding box center [122, 495] width 223 height 16
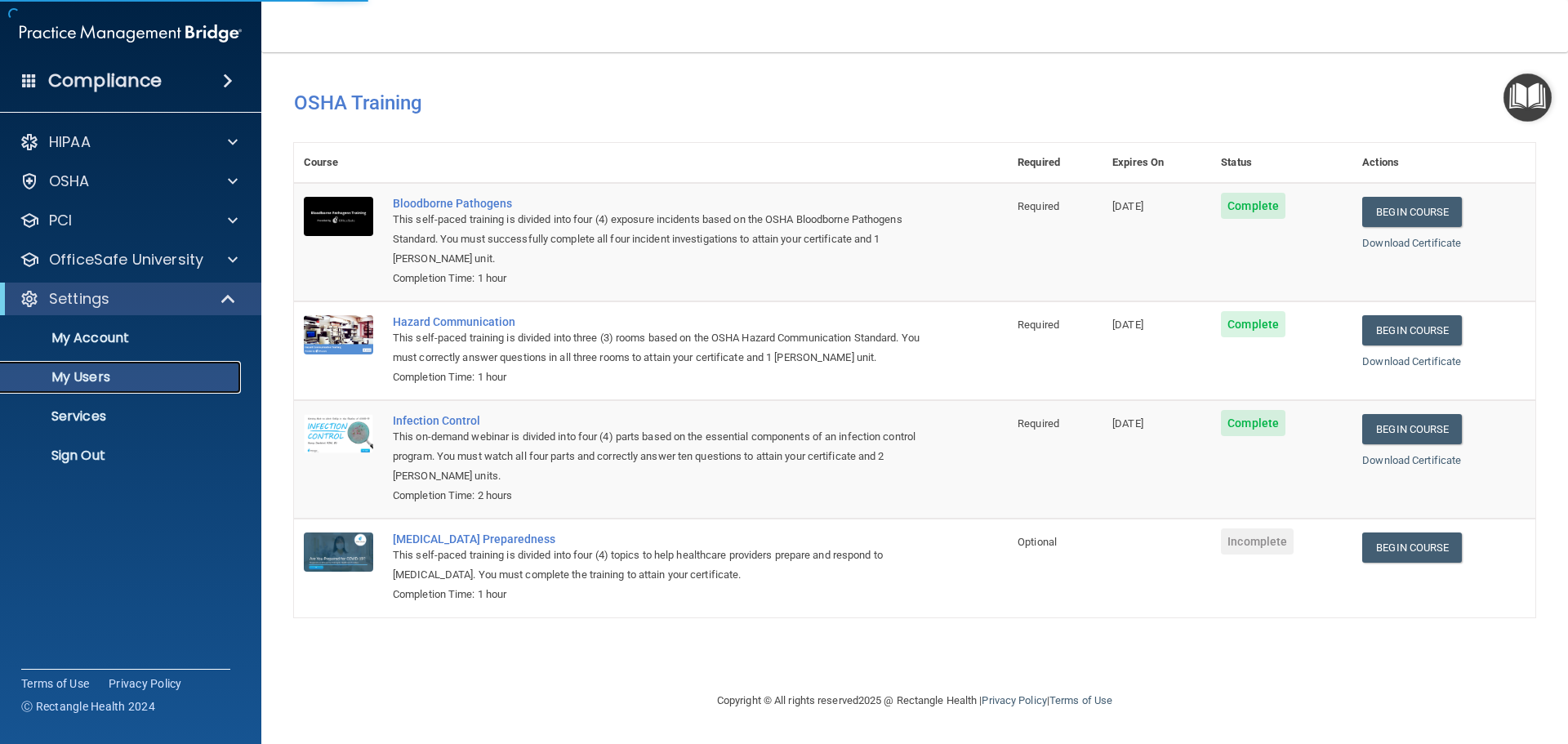
select select "20"
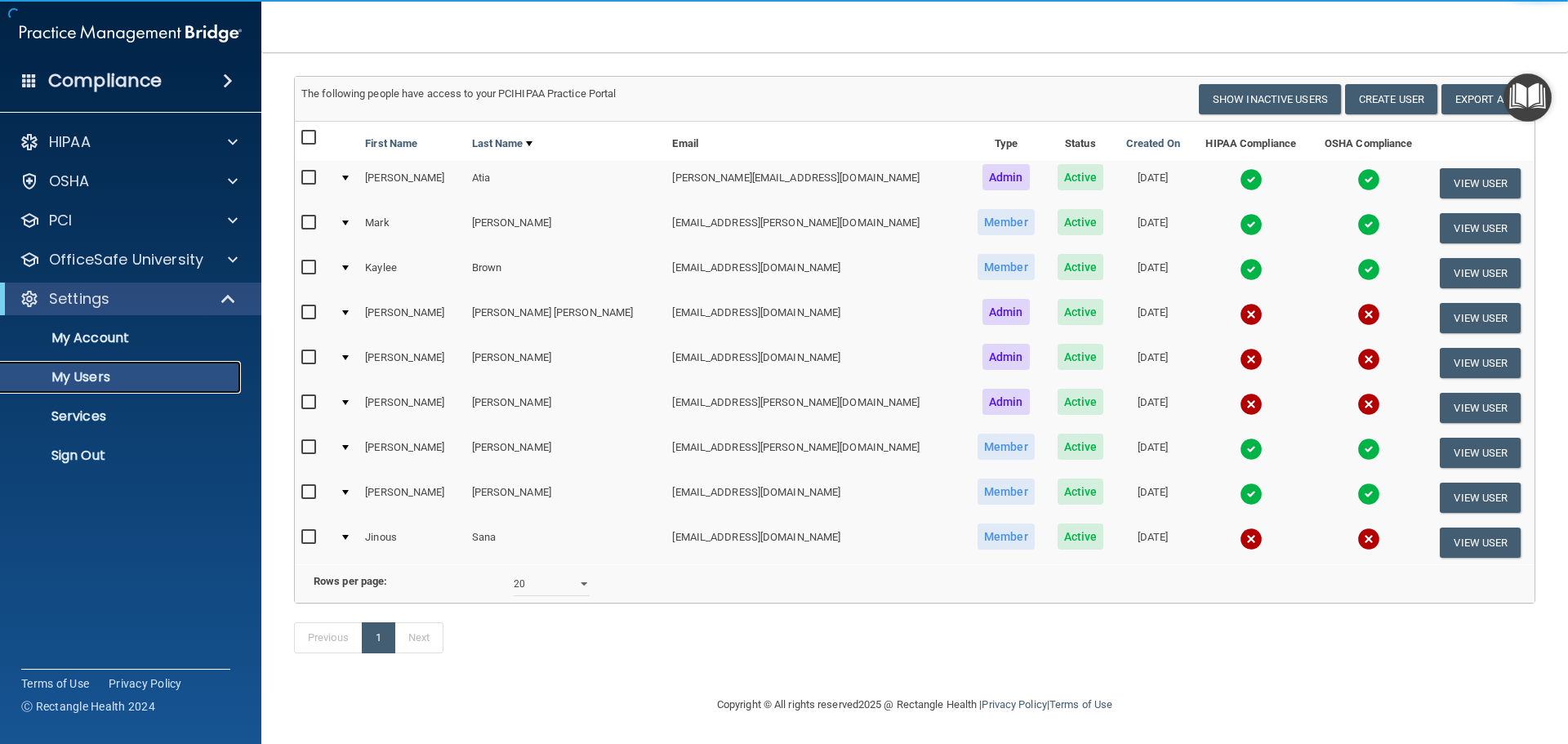
scroll to position [113, 0]
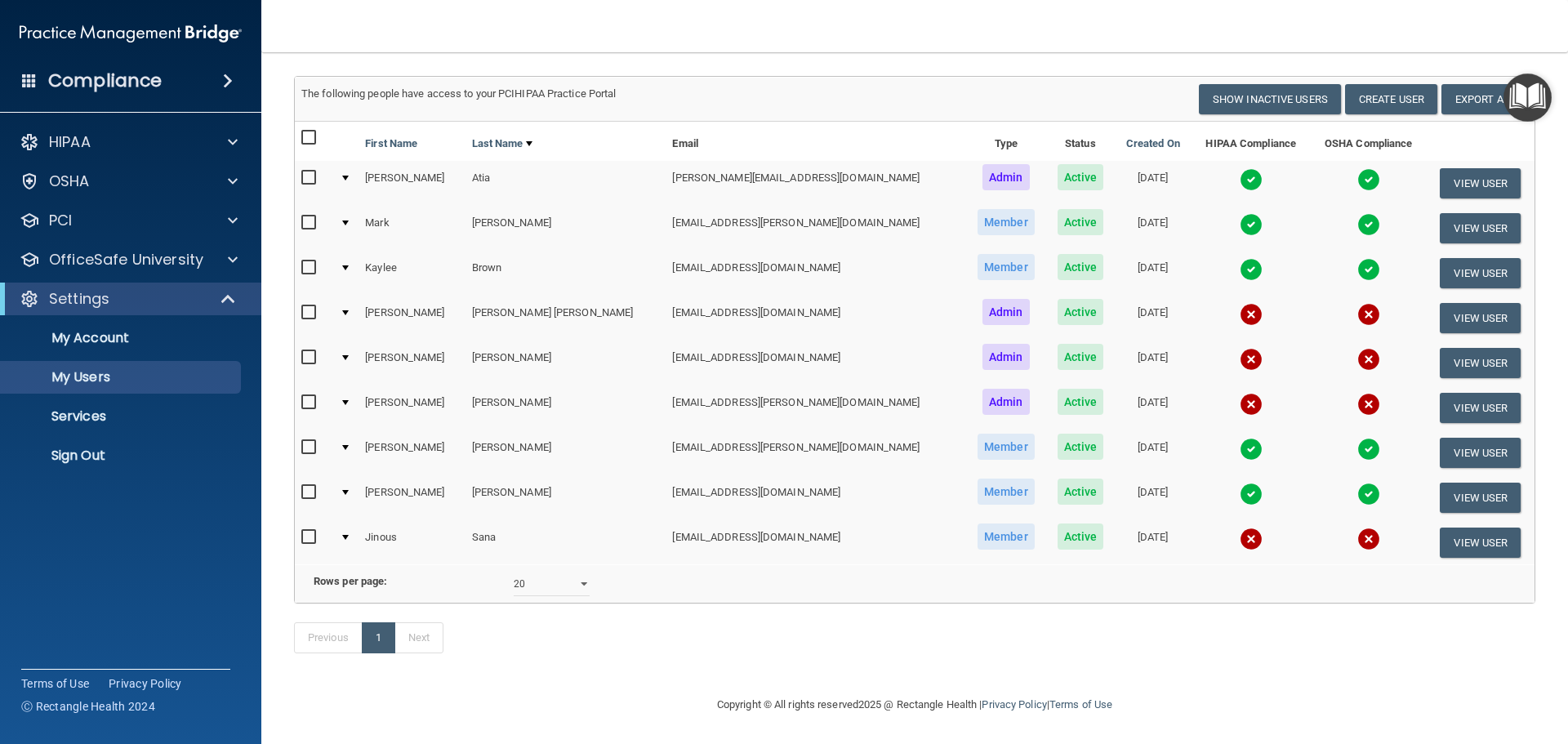
click at [318, 351] on input "checkbox" at bounding box center [311, 357] width 19 height 13
checkbox input "true"
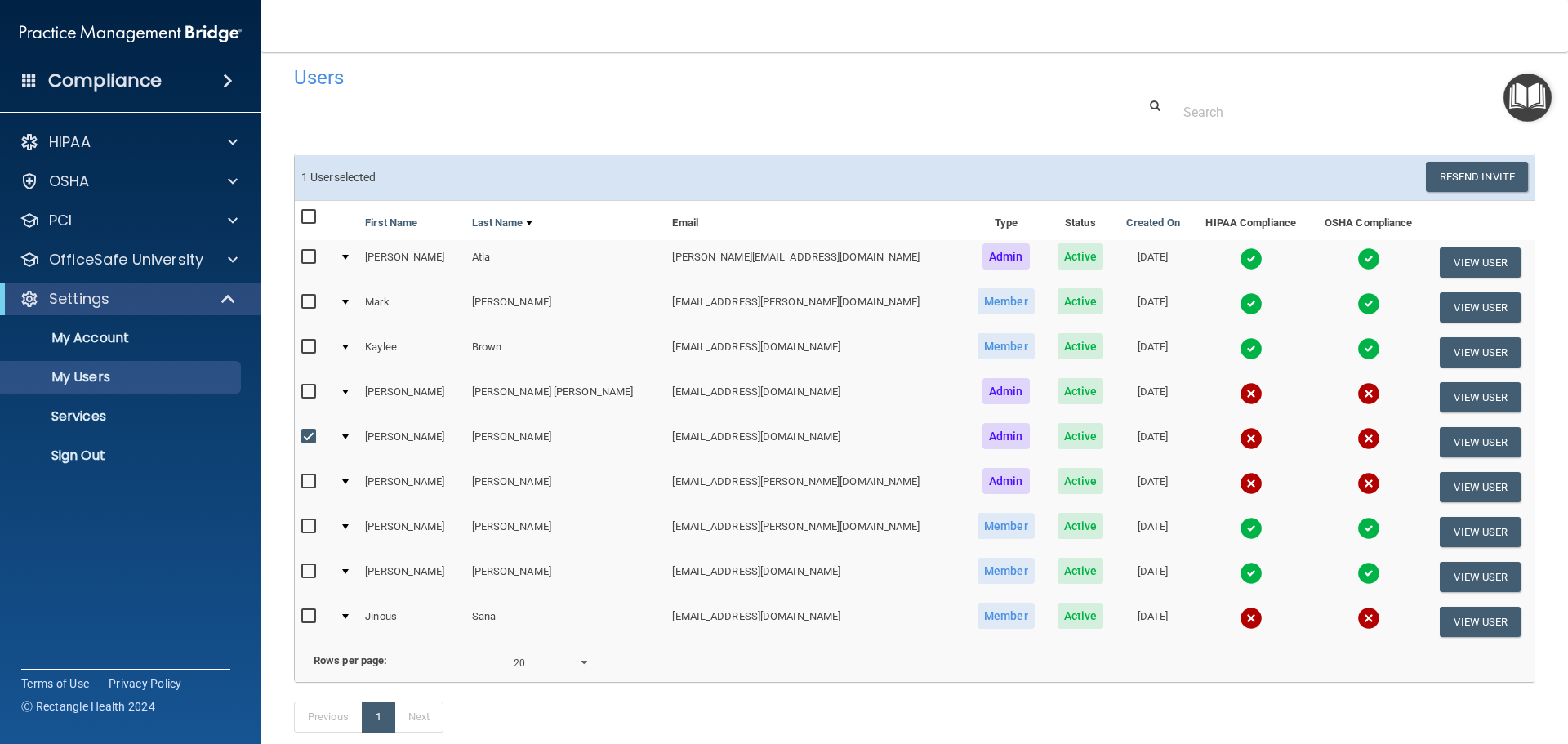
scroll to position [0, 0]
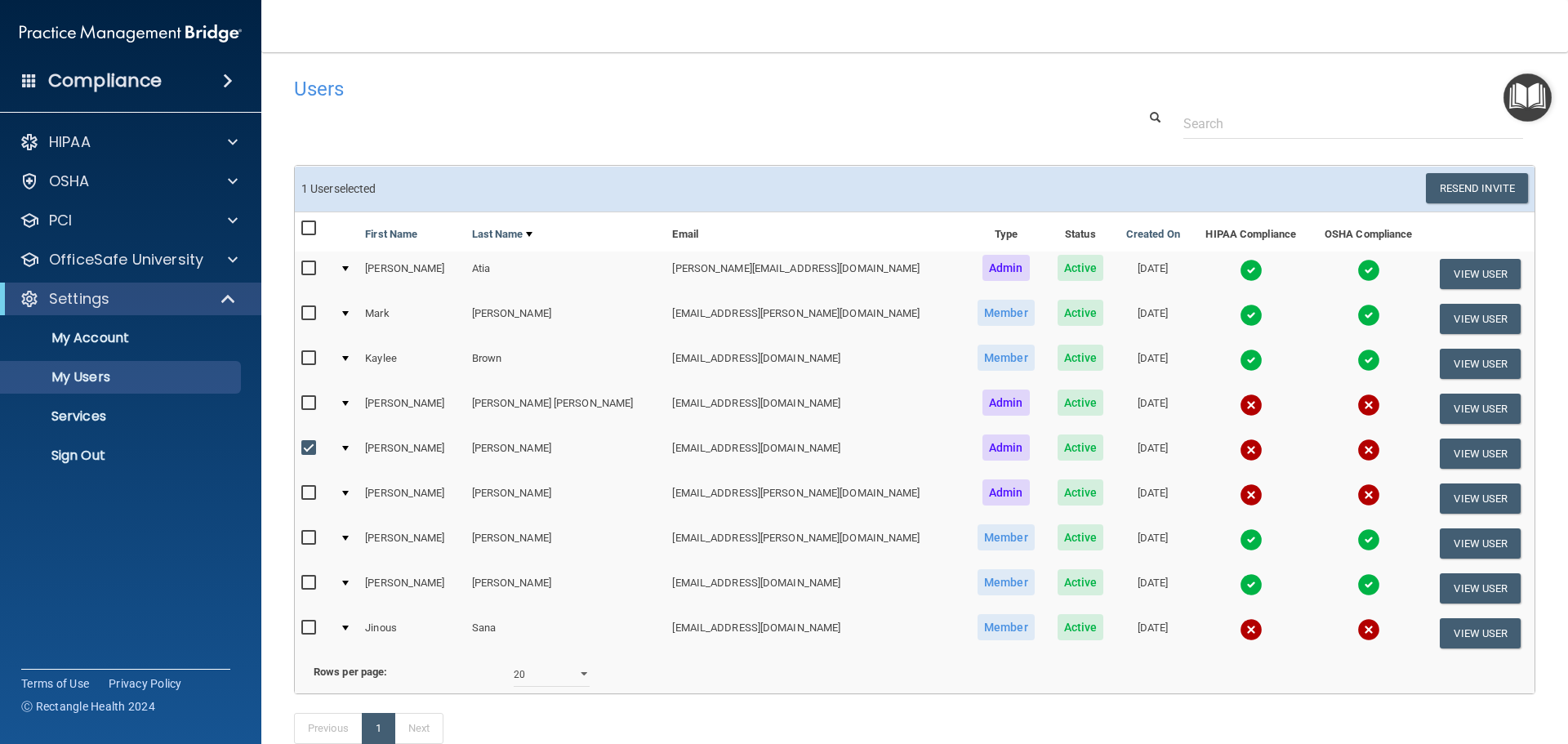
click at [305, 492] on input "checkbox" at bounding box center [311, 493] width 19 height 13
checkbox input "true"
click at [352, 453] on td at bounding box center [345, 454] width 25 height 45
click at [349, 449] on div at bounding box center [345, 448] width 7 height 5
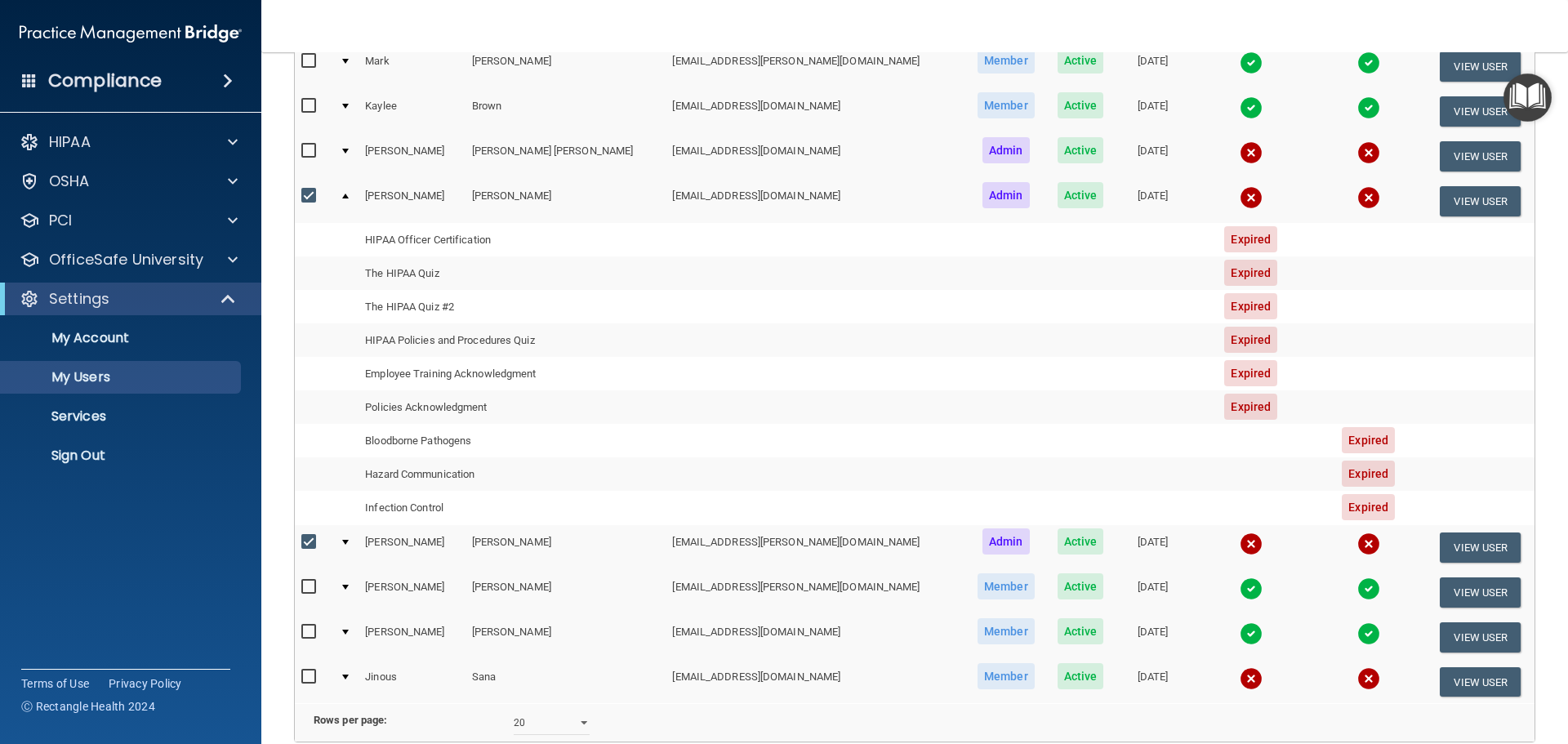
scroll to position [171, 0]
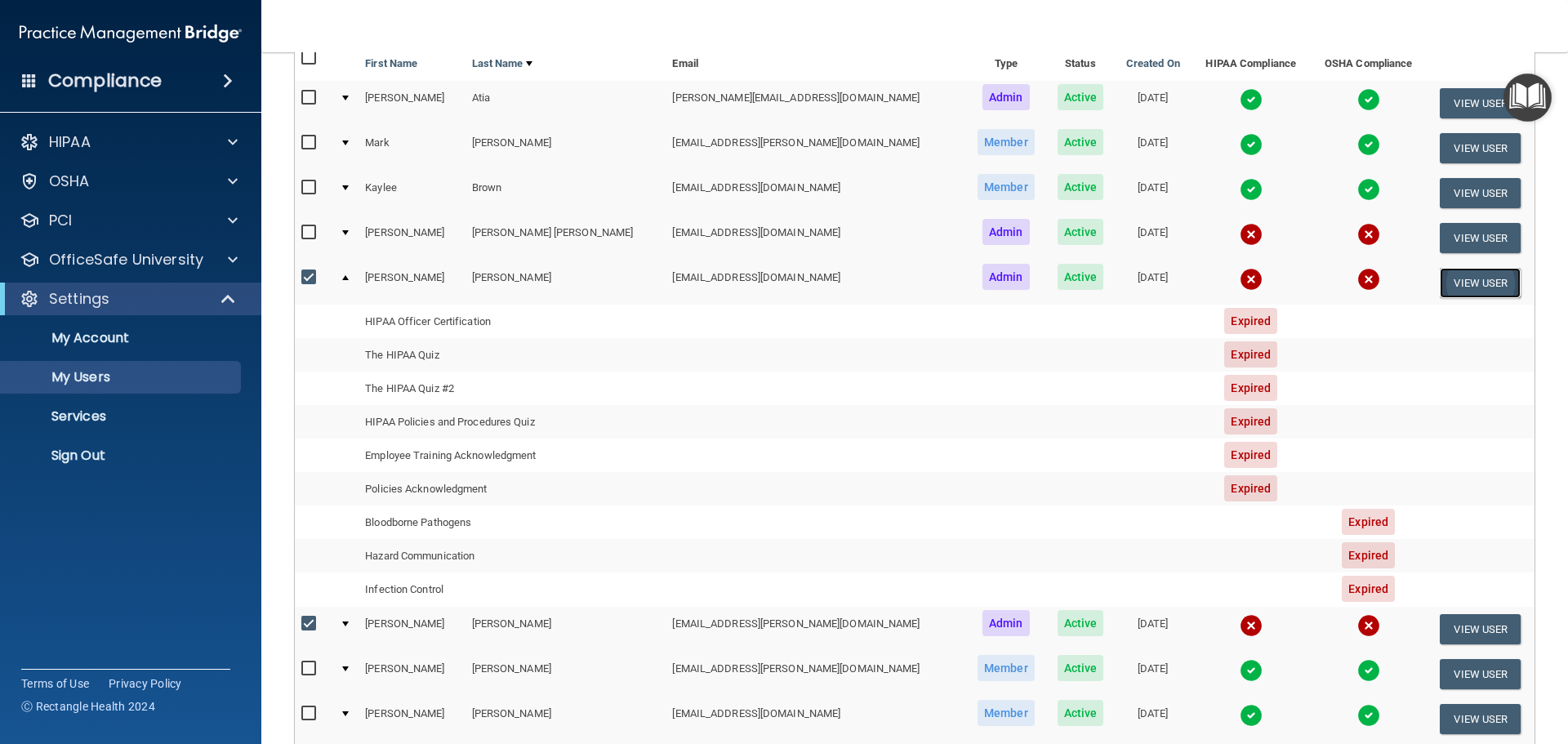
click at [1449, 283] on button "View User" at bounding box center [1480, 283] width 81 height 30
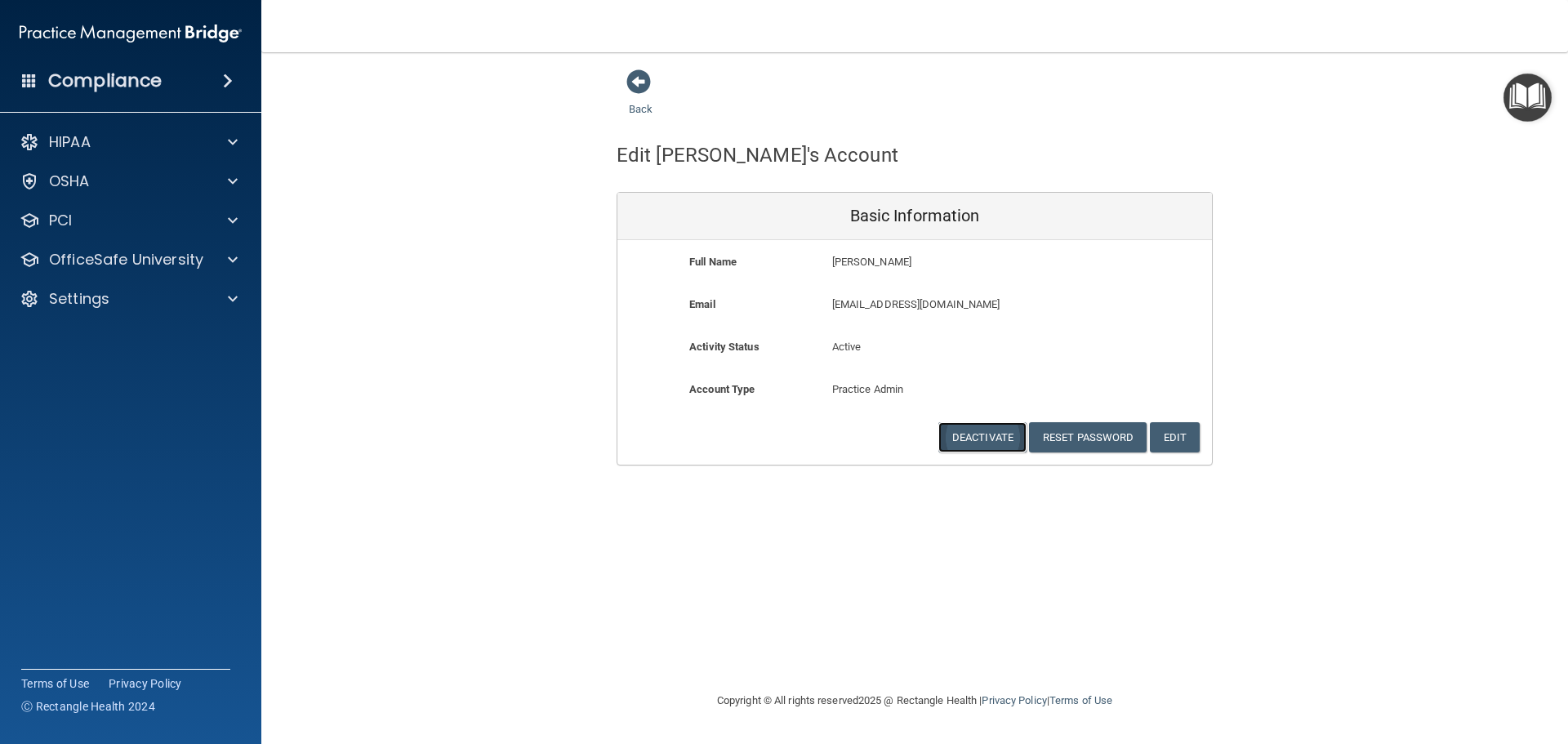
click at [975, 424] on button "Deactivate" at bounding box center [982, 437] width 88 height 30
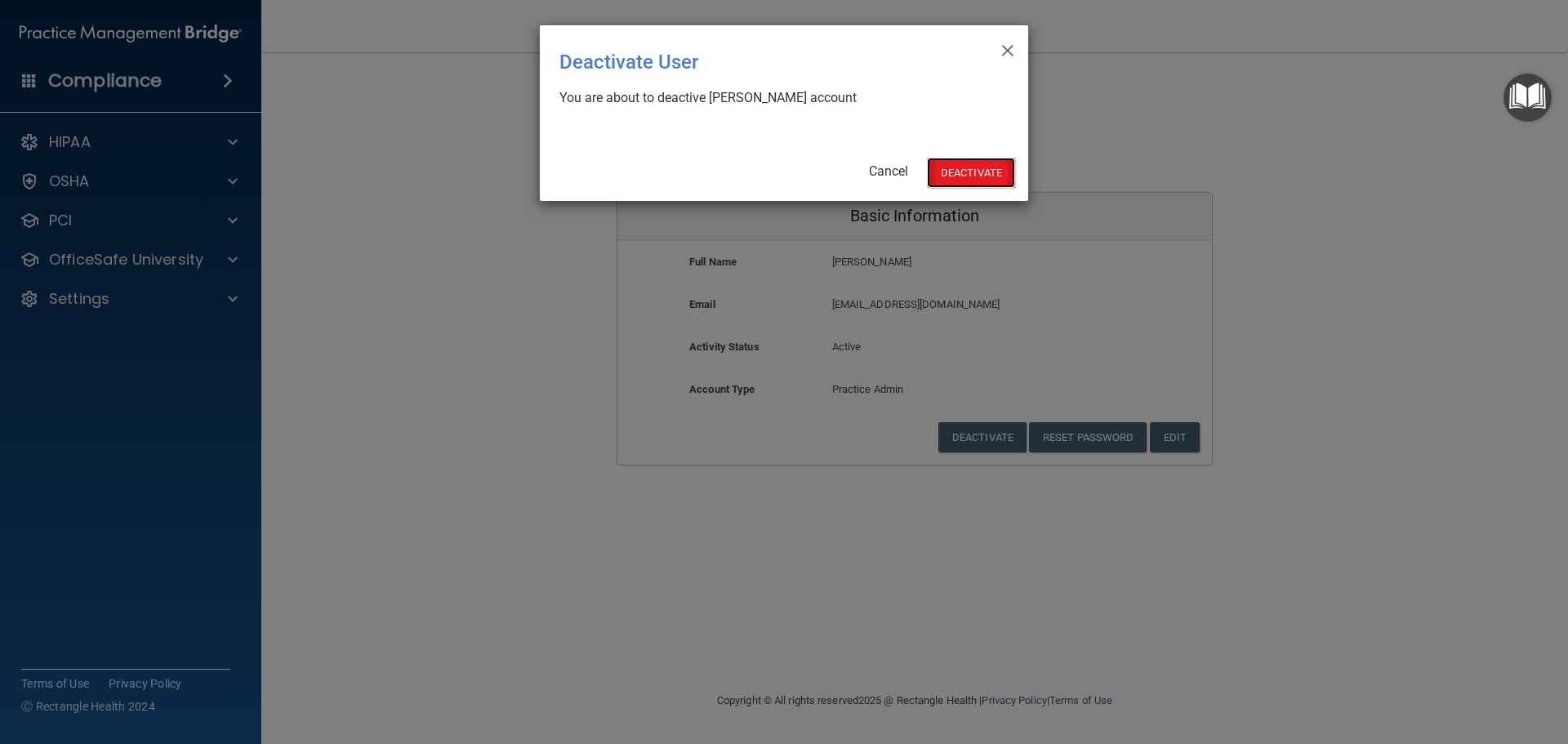
click at [970, 180] on button "Deactivate" at bounding box center [970, 173] width 88 height 30
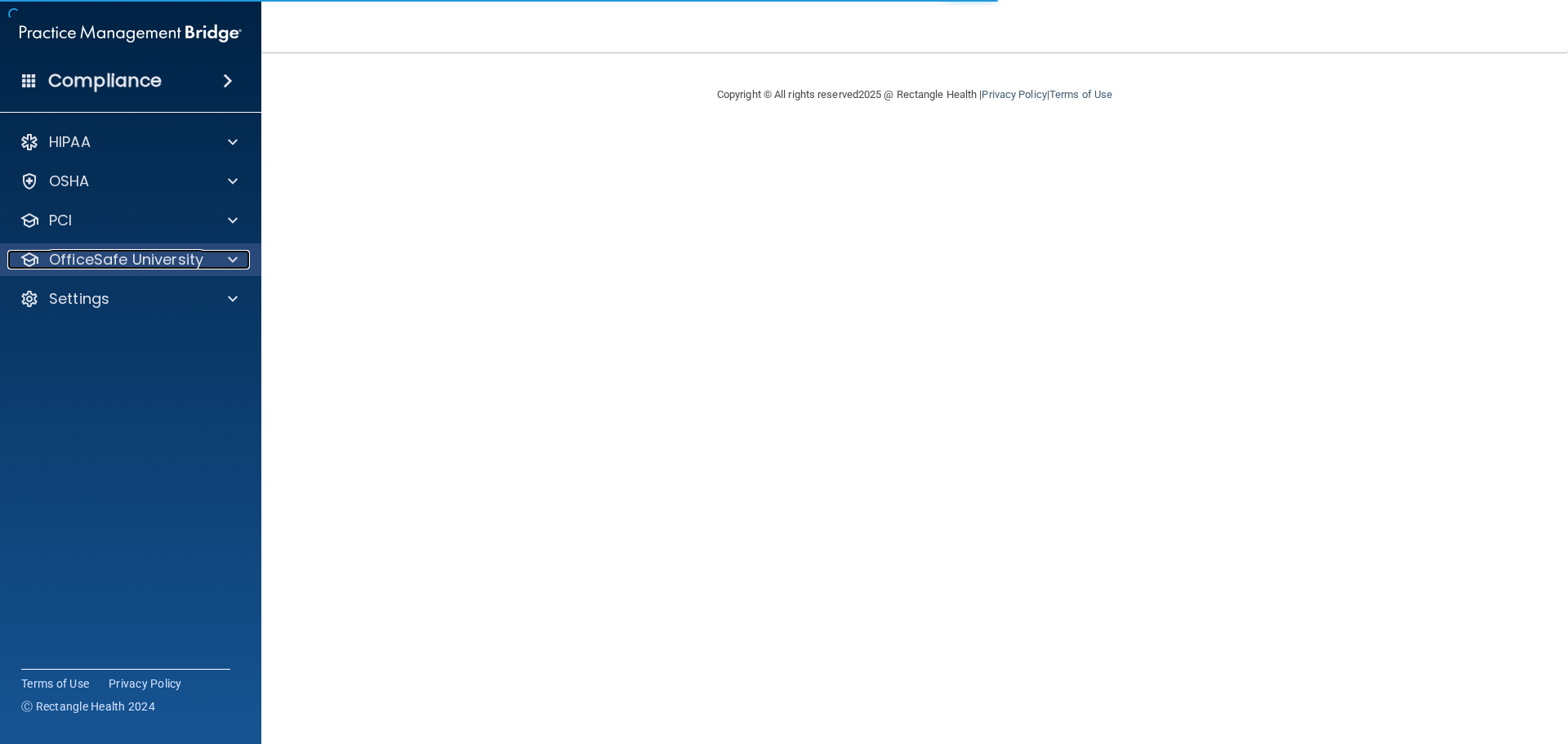
click at [98, 260] on p "OfficeSafe University" at bounding box center [126, 259] width 155 height 20
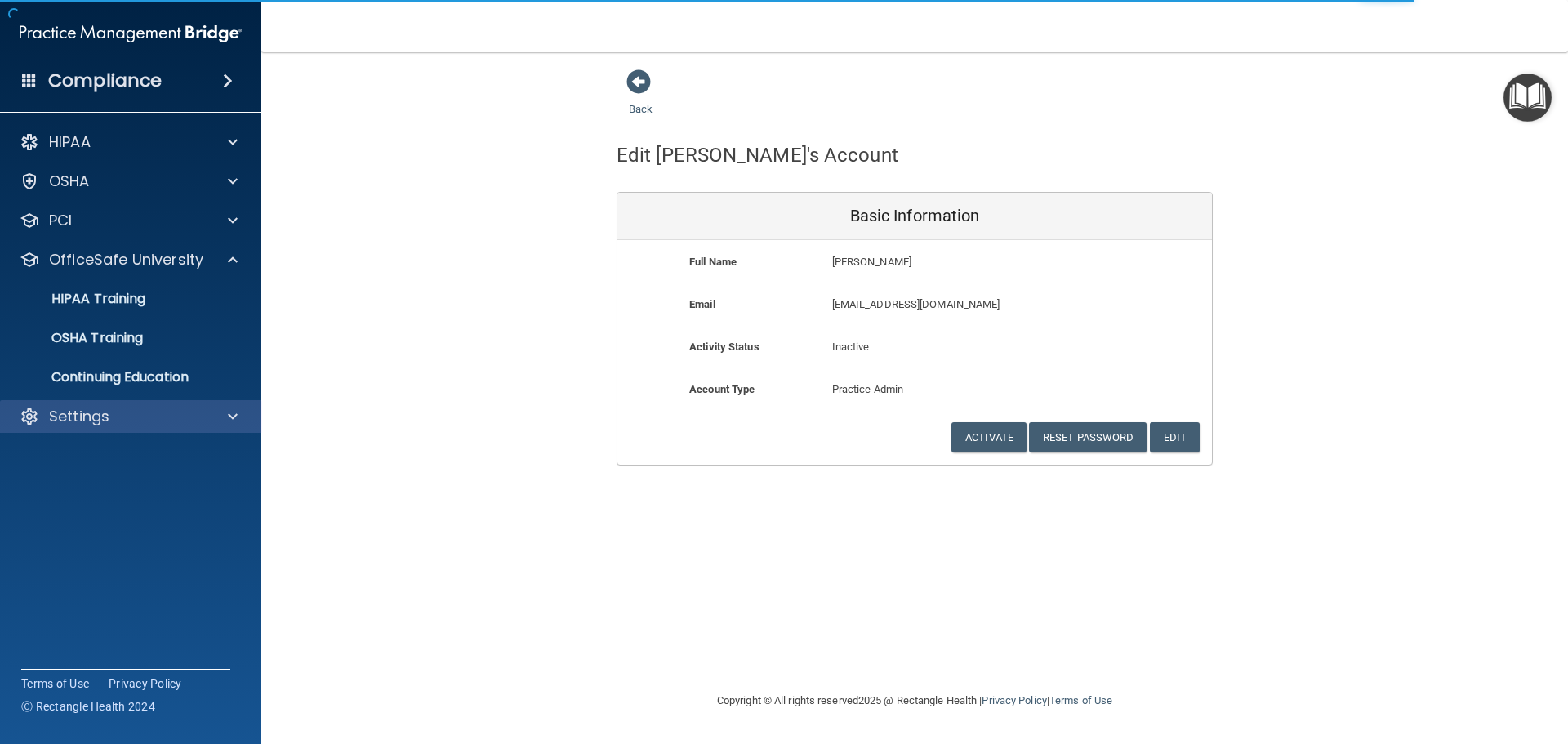
click at [129, 432] on div "Settings" at bounding box center [131, 417] width 262 height 33
click at [98, 430] on div "Settings" at bounding box center [131, 417] width 262 height 33
click at [88, 418] on p "Settings" at bounding box center [79, 416] width 60 height 20
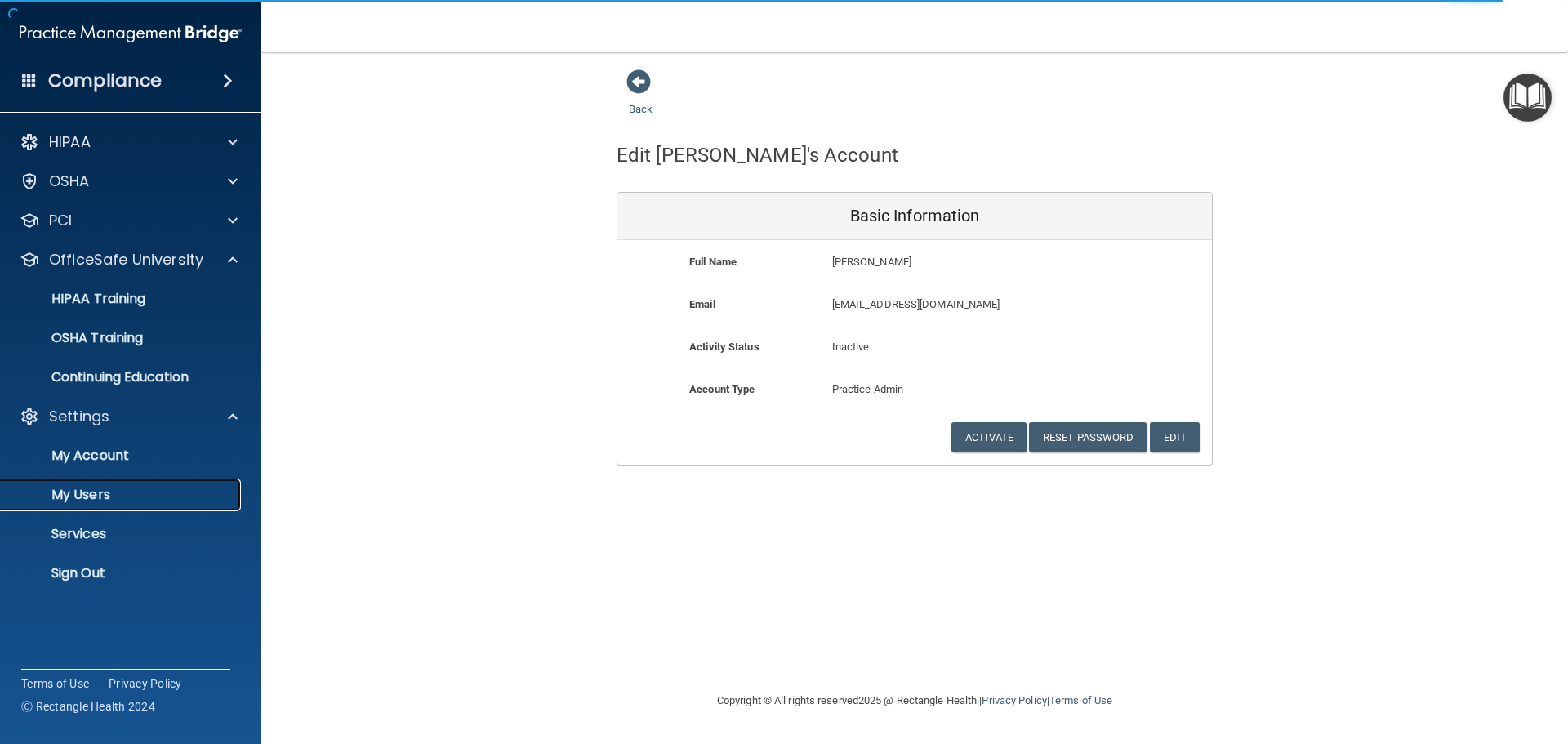
click at [97, 492] on p "My Users" at bounding box center [122, 495] width 223 height 16
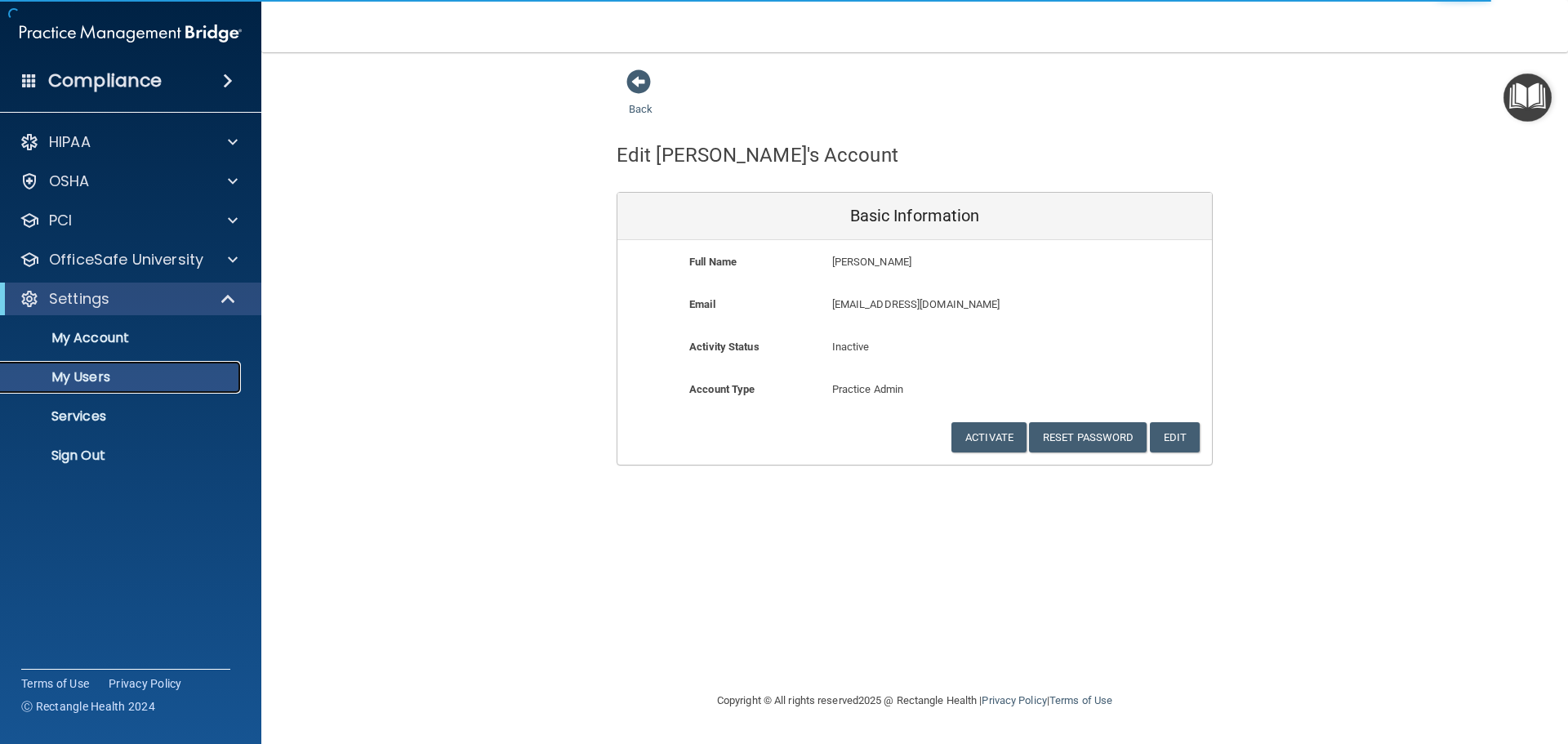
select select "20"
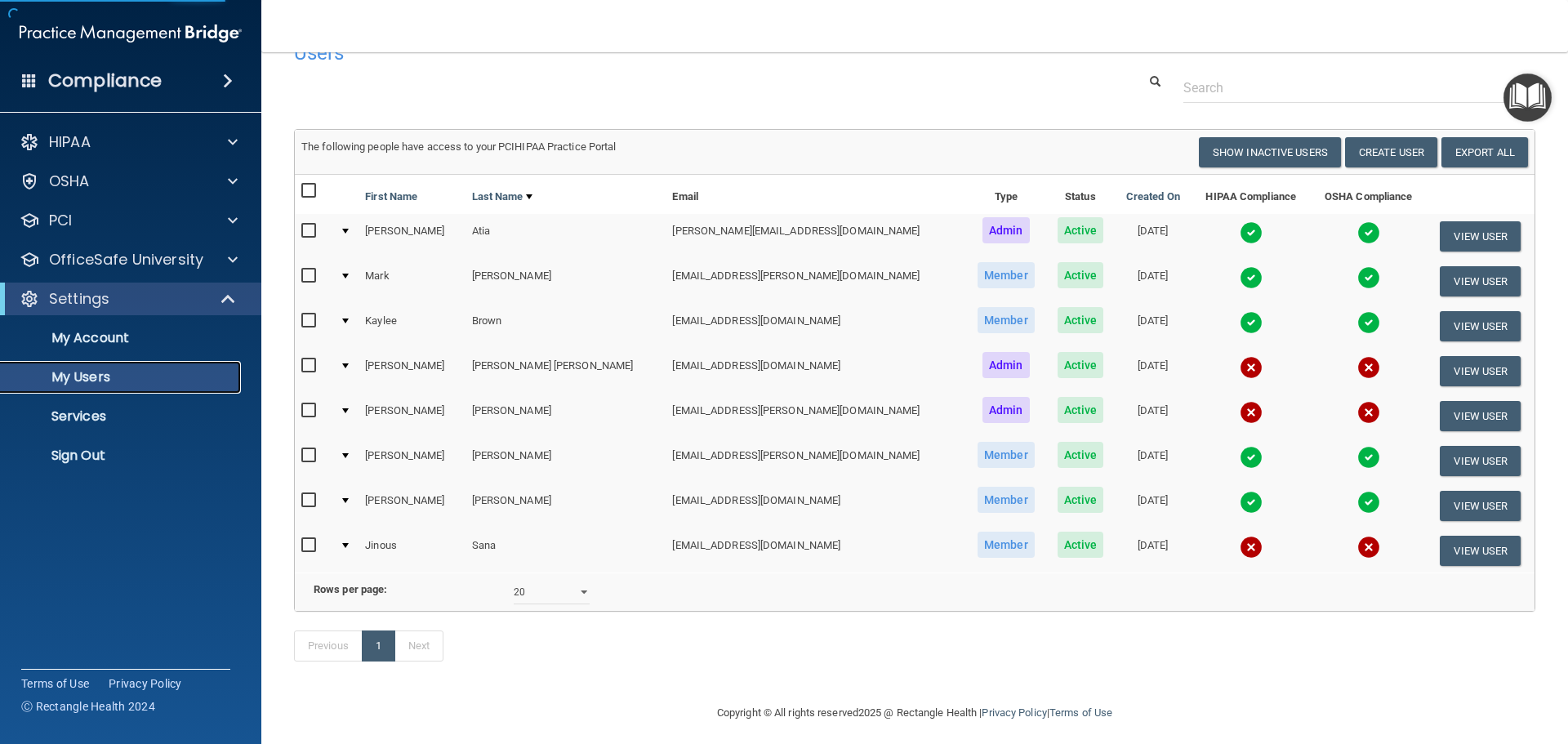
scroll to position [69, 0]
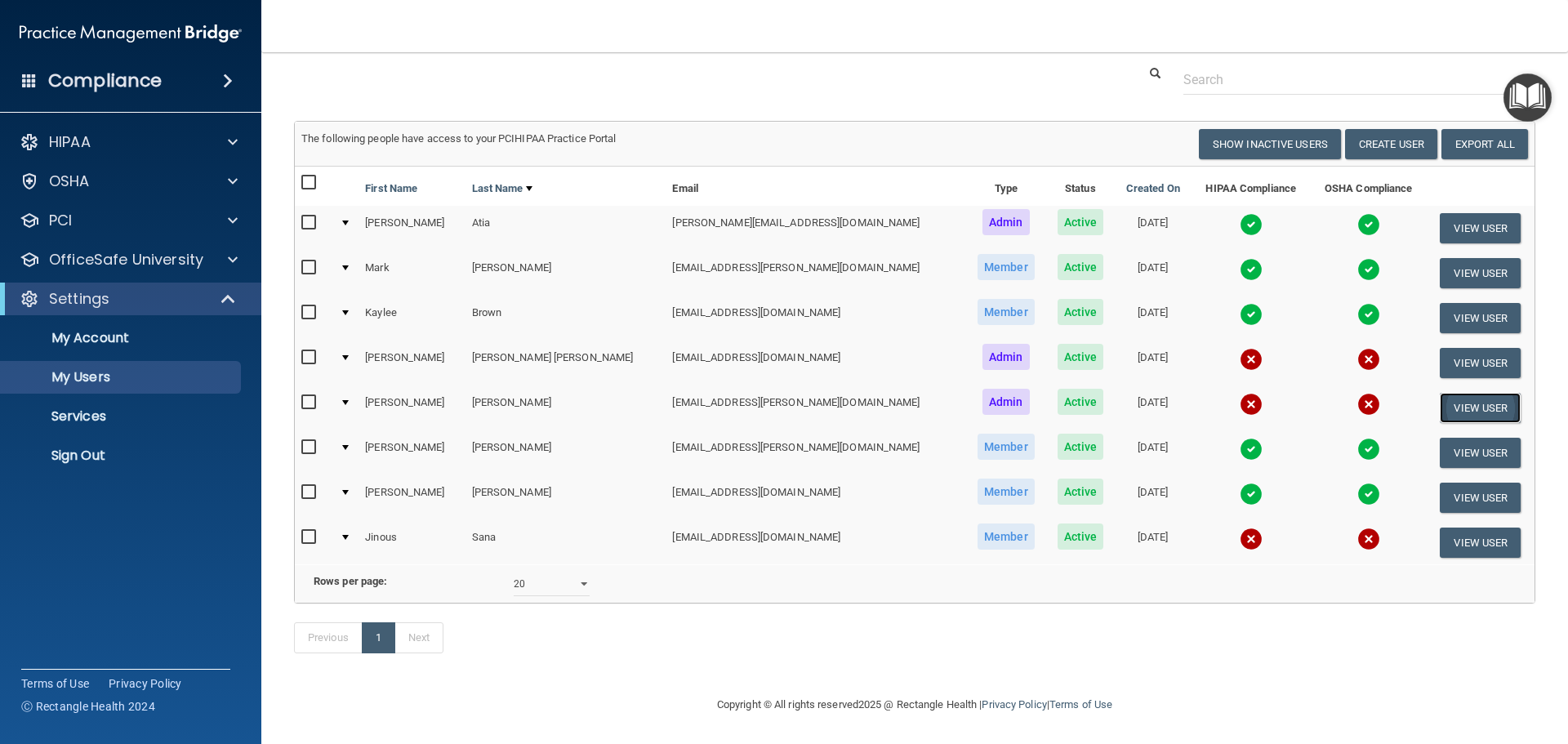
click at [1452, 393] on button "View User" at bounding box center [1480, 407] width 81 height 30
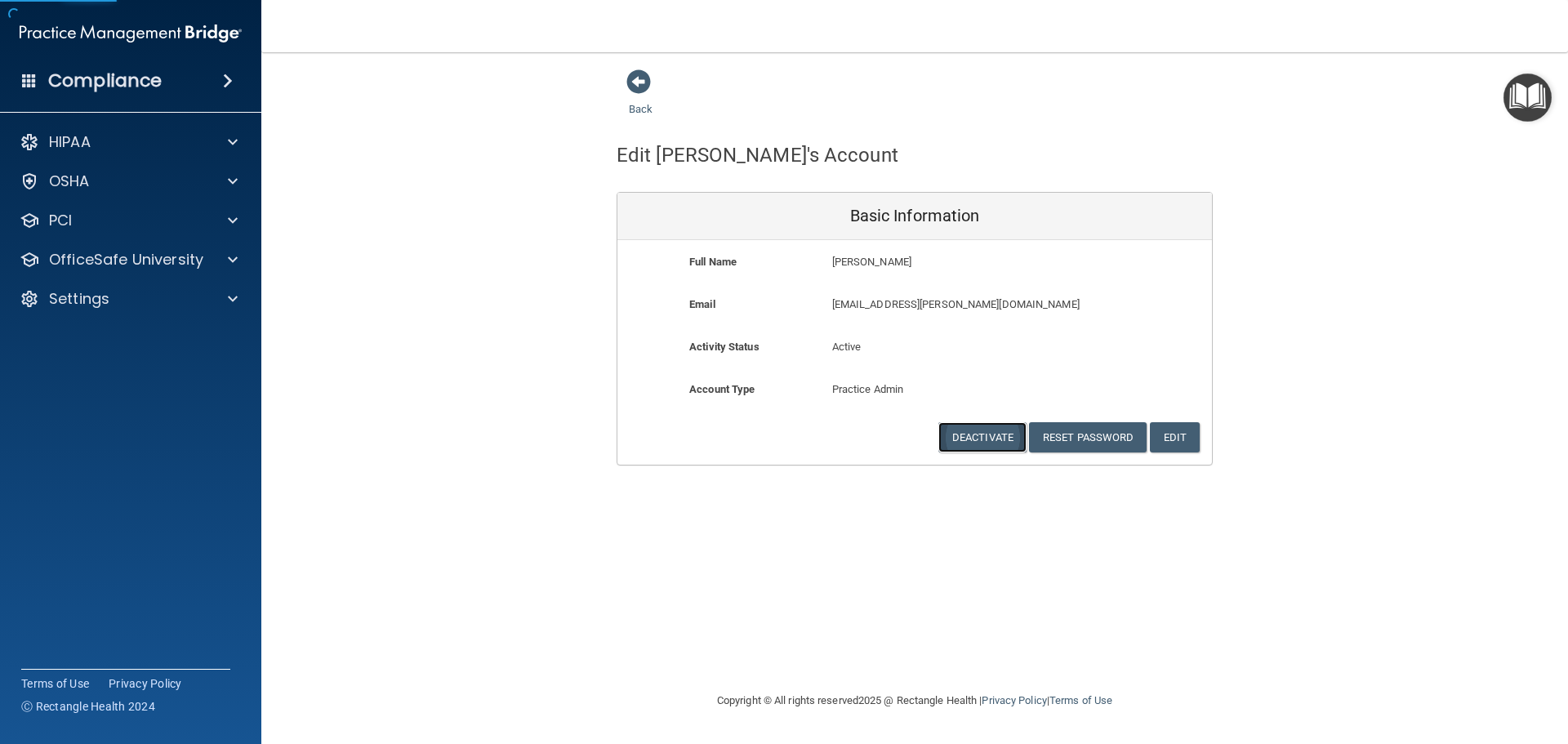
click at [982, 436] on button "Deactivate" at bounding box center [982, 437] width 88 height 30
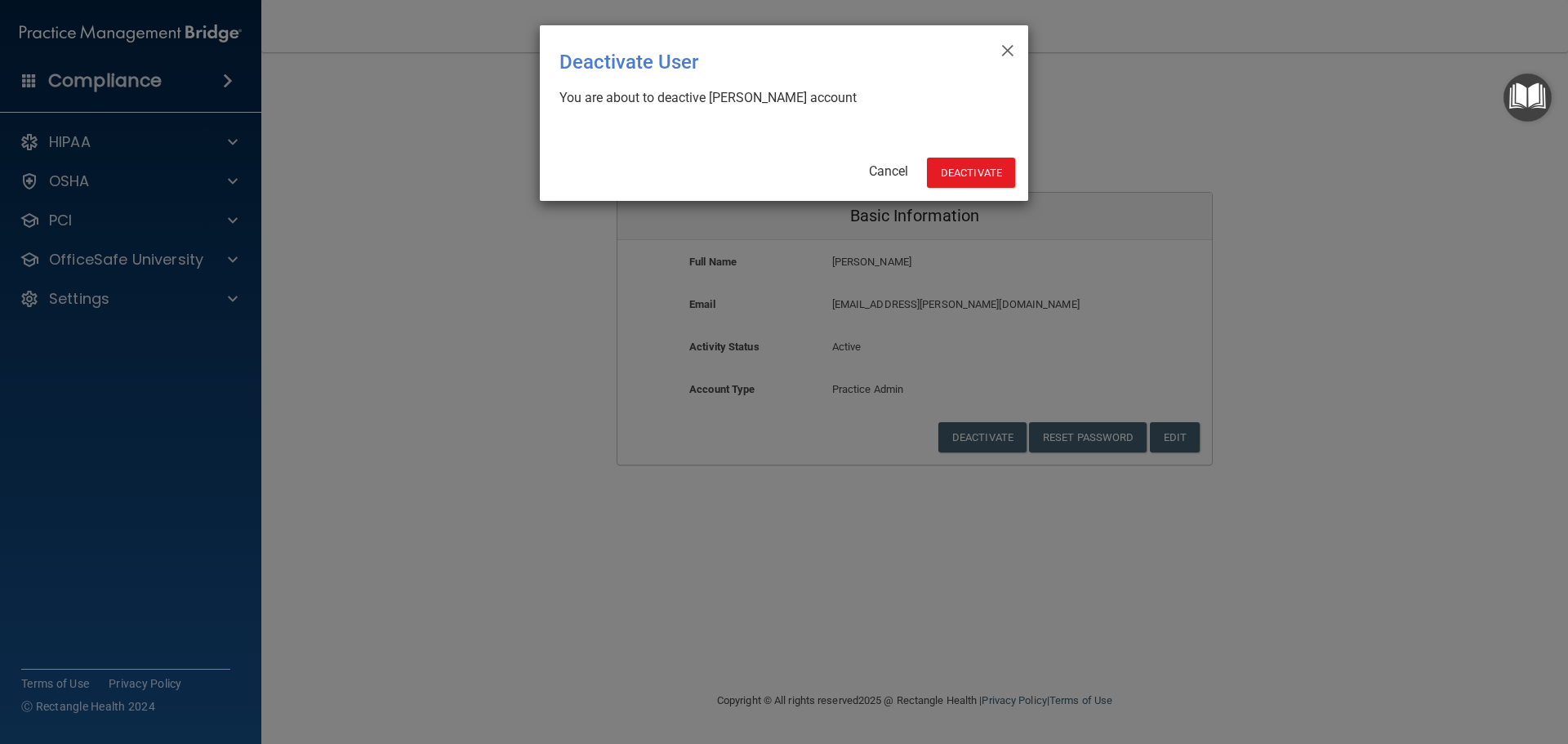
click at [981, 156] on div "× Close Deactivate User You are about to deactive Rachelle Dorsey's account Can…" at bounding box center [783, 113] width 489 height 175
click at [981, 158] on div "× Close Deactivate User You are about to deactive Rachelle Dorsey's account Can…" at bounding box center [783, 113] width 489 height 175
click at [976, 168] on button "Deactivate" at bounding box center [970, 173] width 88 height 30
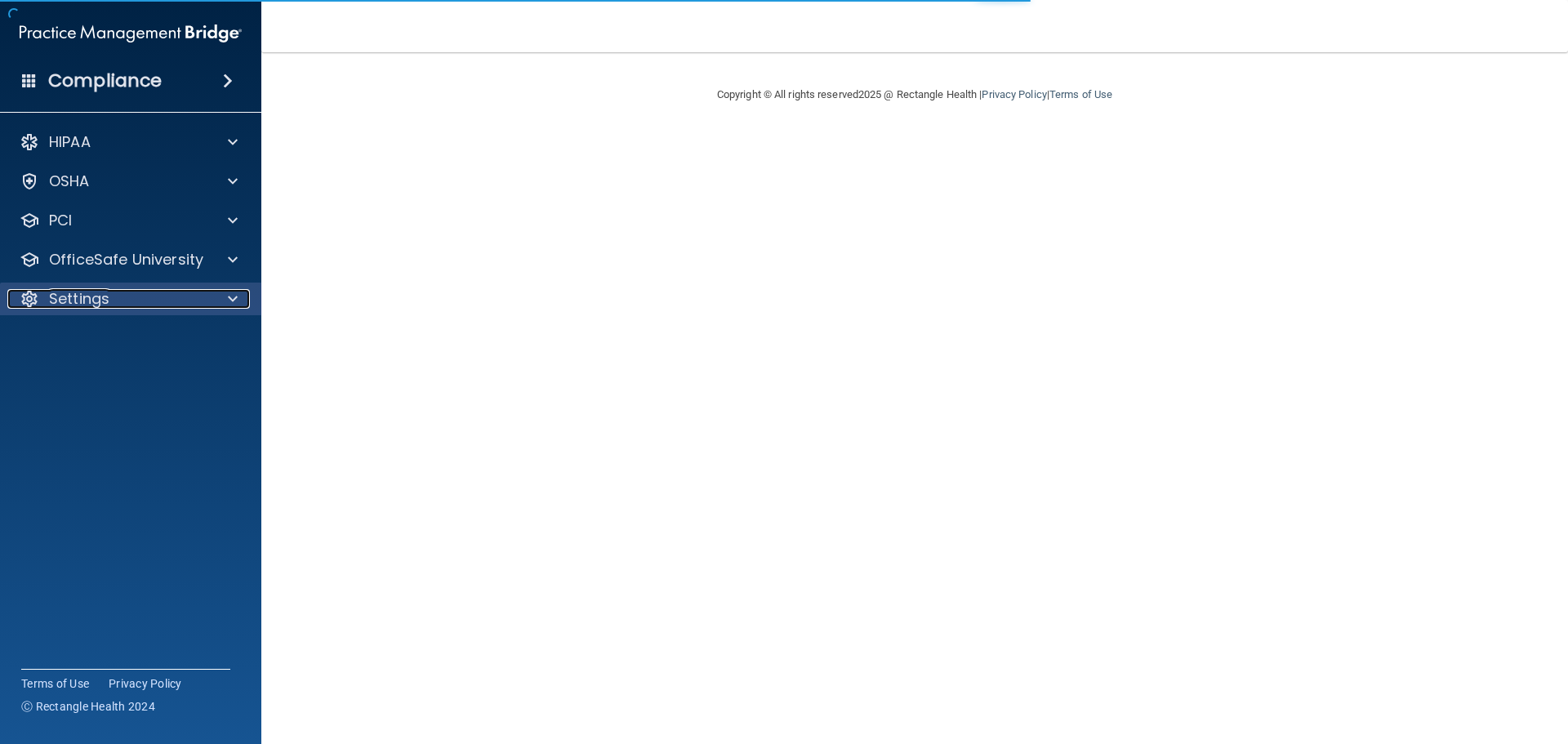
click at [145, 306] on div "Settings" at bounding box center [109, 299] width 203 height 20
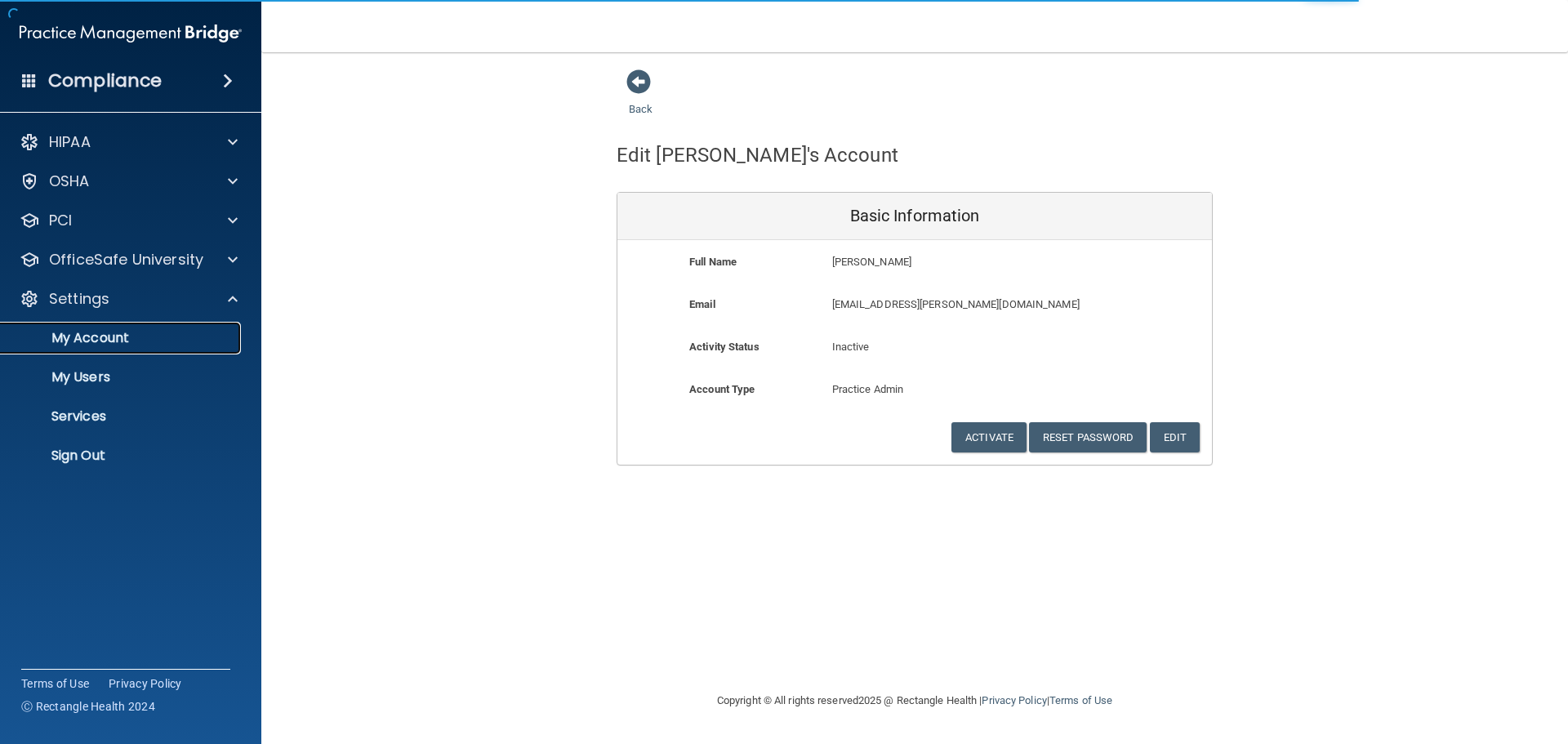
click at [116, 343] on p "My Account" at bounding box center [122, 338] width 223 height 16
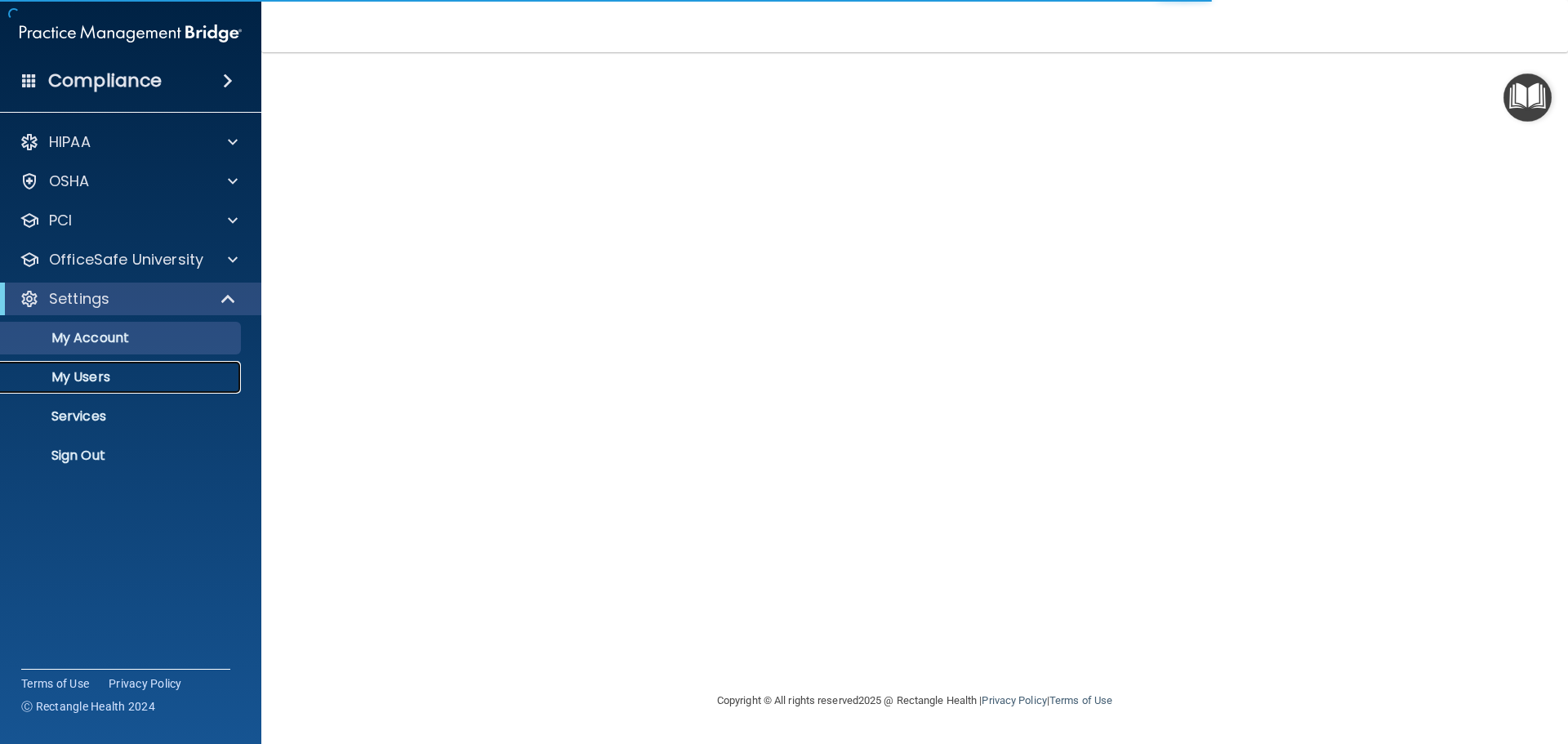
click at [106, 382] on p "My Users" at bounding box center [122, 377] width 223 height 16
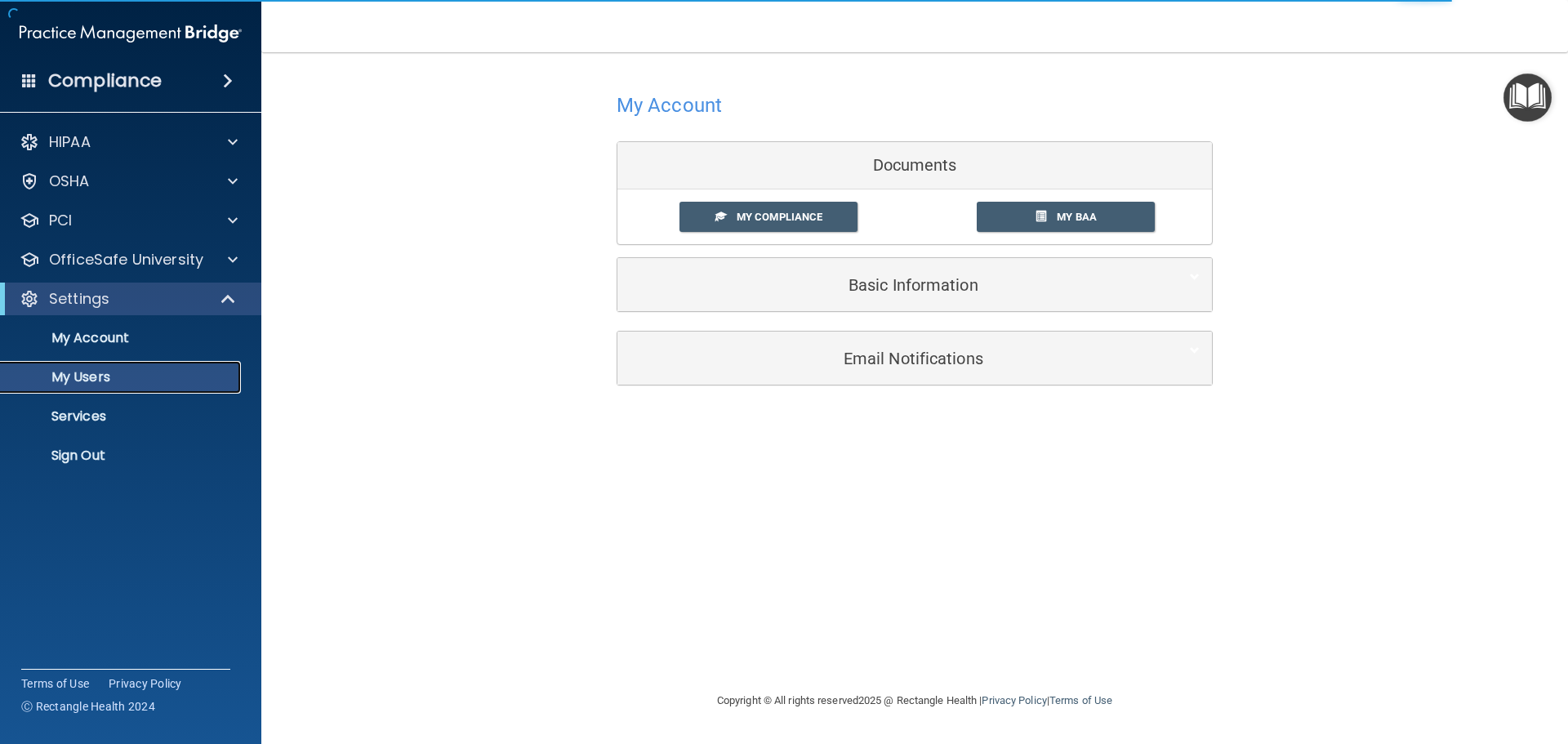
select select "20"
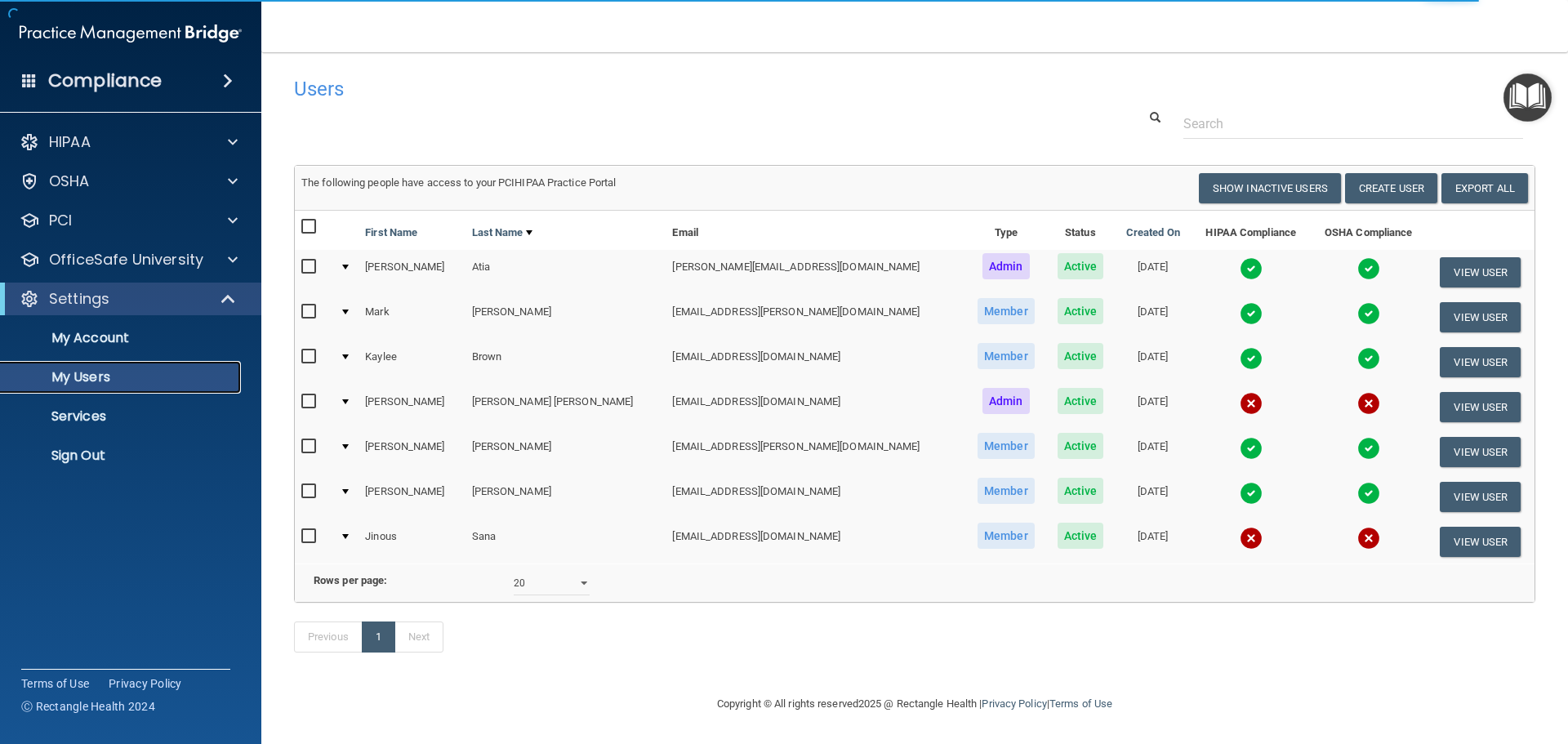
scroll to position [24, 0]
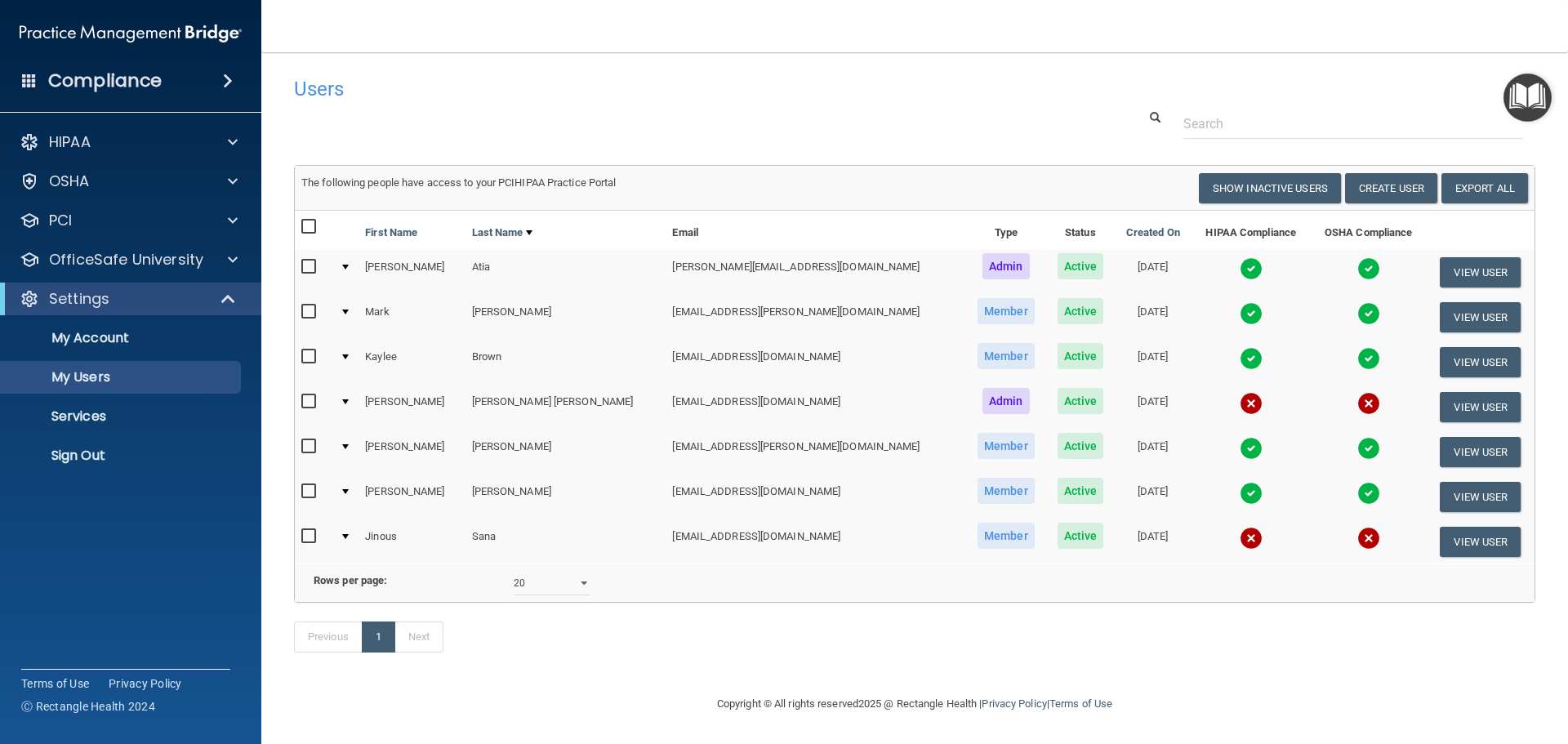
click at [526, 385] on td "[PERSON_NAME] [PERSON_NAME]" at bounding box center [566, 407] width 201 height 45
click at [720, 387] on td "[EMAIL_ADDRESS][DOMAIN_NAME]" at bounding box center [815, 407] width 300 height 45
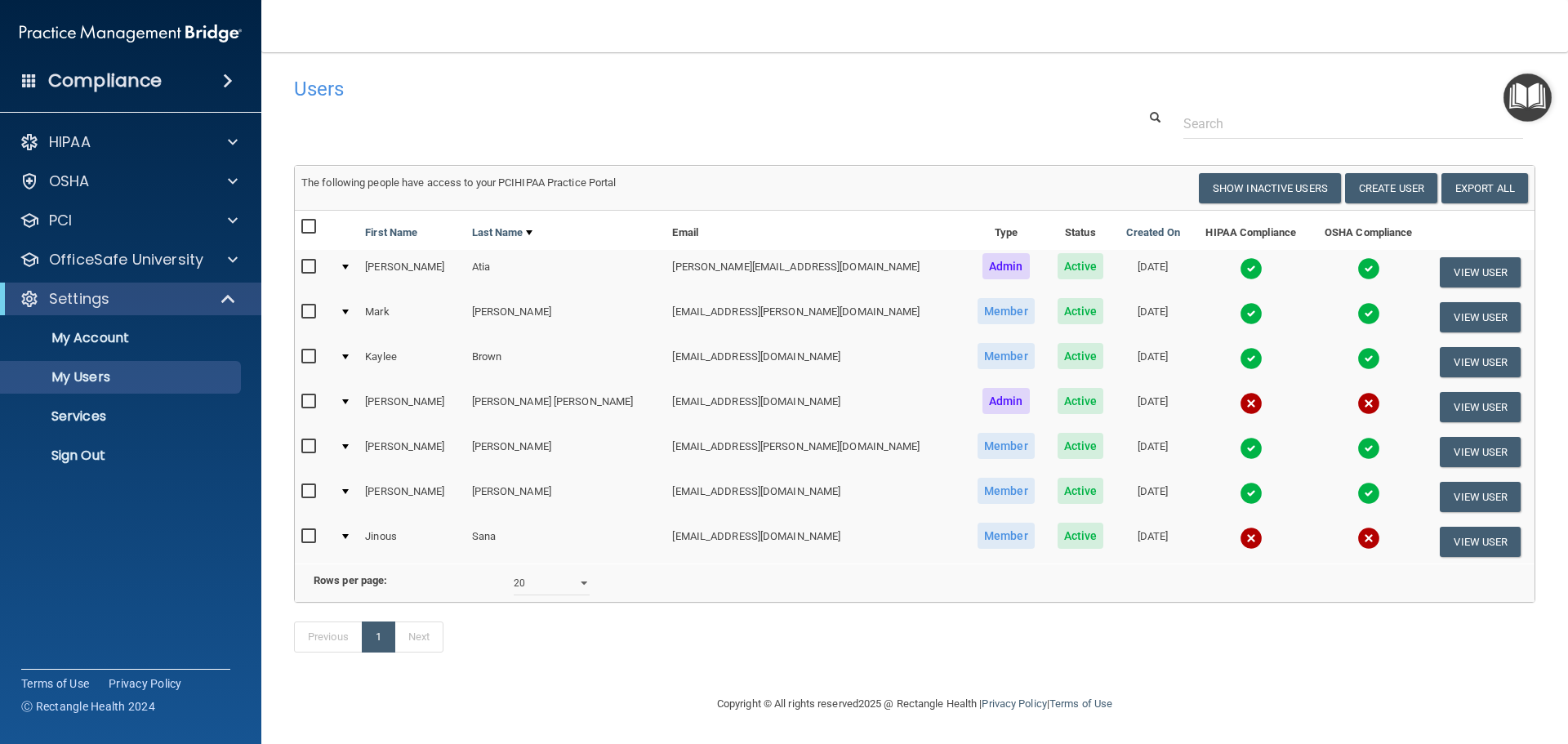
click at [509, 407] on td "[PERSON_NAME] [PERSON_NAME]" at bounding box center [566, 407] width 201 height 45
click at [510, 407] on td "[PERSON_NAME] [PERSON_NAME]" at bounding box center [566, 407] width 201 height 45
click at [665, 401] on td "[EMAIL_ADDRESS][DOMAIN_NAME]" at bounding box center [815, 407] width 300 height 45
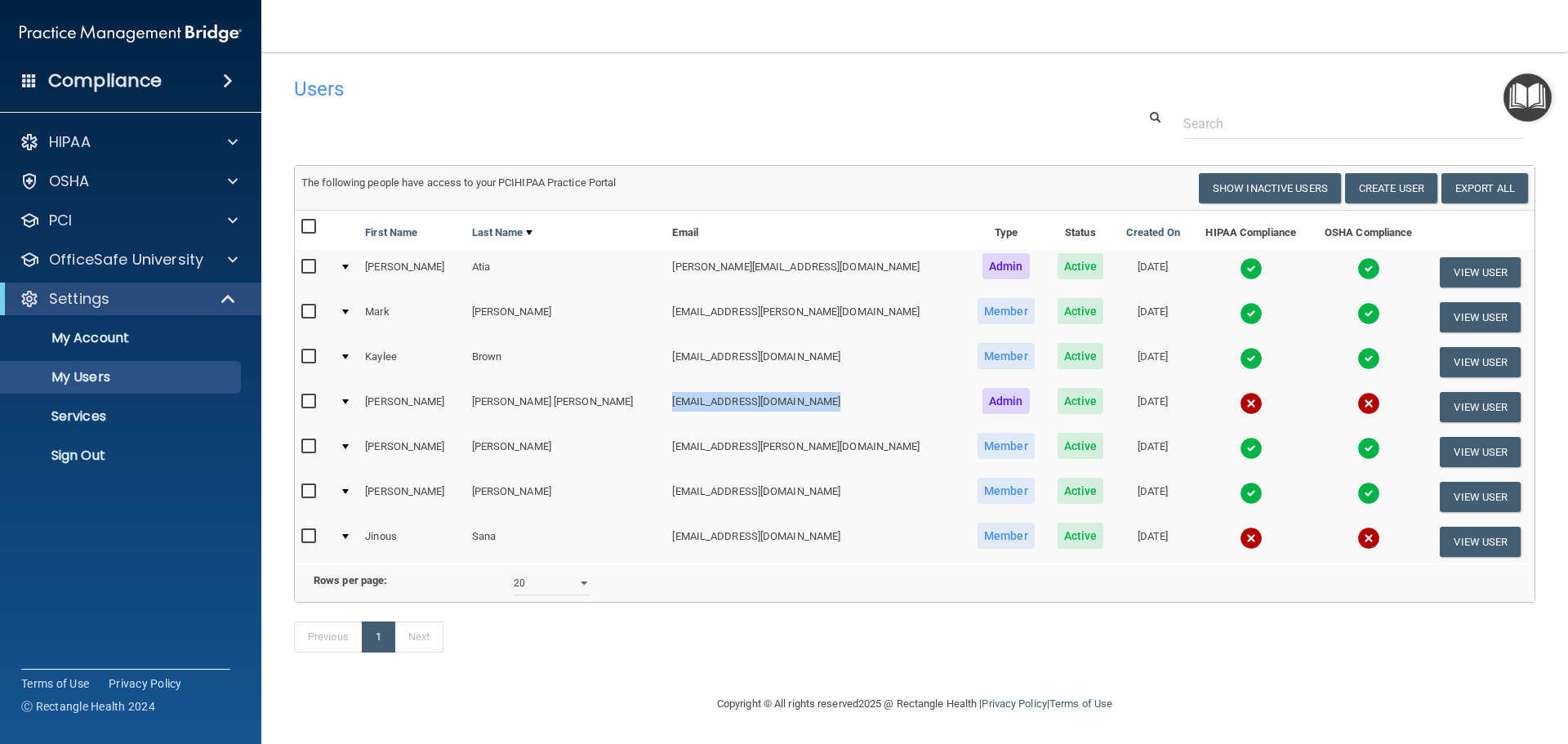
click at [665, 401] on td "[EMAIL_ADDRESS][DOMAIN_NAME]" at bounding box center [815, 407] width 300 height 45
click at [1383, 562] on td at bounding box center [1368, 541] width 116 height 44
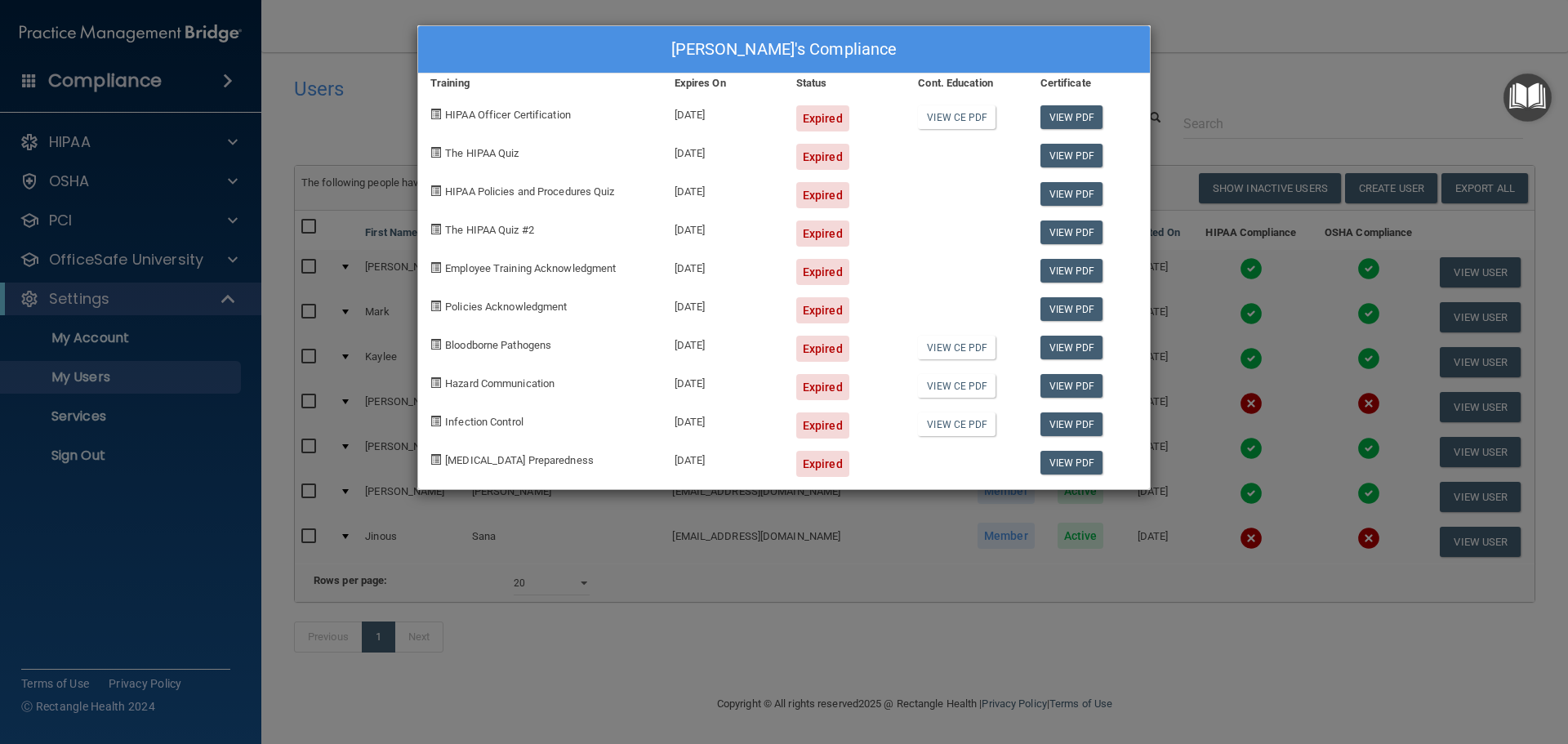
click at [1358, 83] on div "[PERSON_NAME]'s Compliance Training Expires On Status Cont. Education Certifica…" at bounding box center [784, 372] width 1568 height 744
